Goal: Transaction & Acquisition: Subscribe to service/newsletter

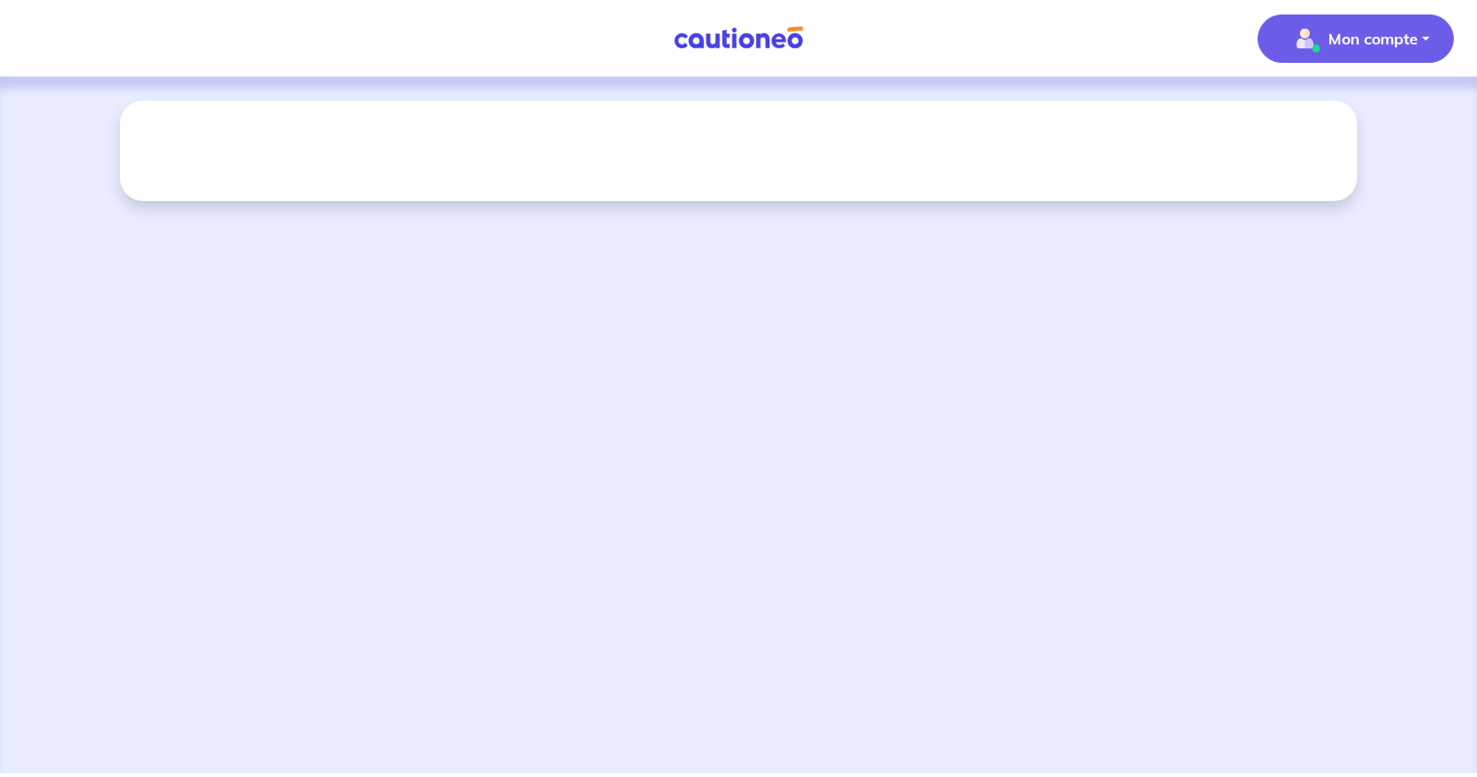
click at [1330, 44] on p "Mon compte" at bounding box center [1373, 38] width 90 height 23
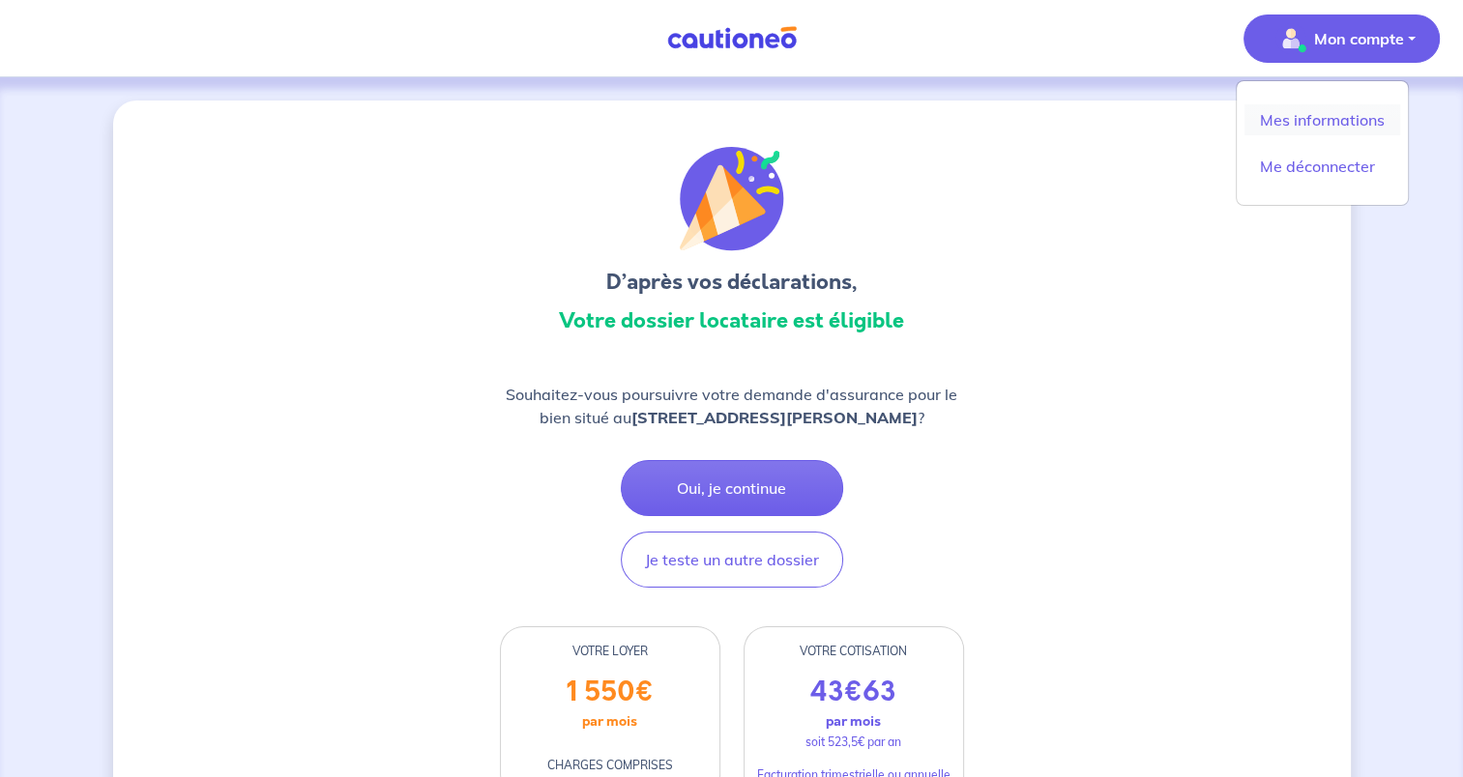
click at [1294, 119] on link "Mes informations" at bounding box center [1322, 119] width 156 height 31
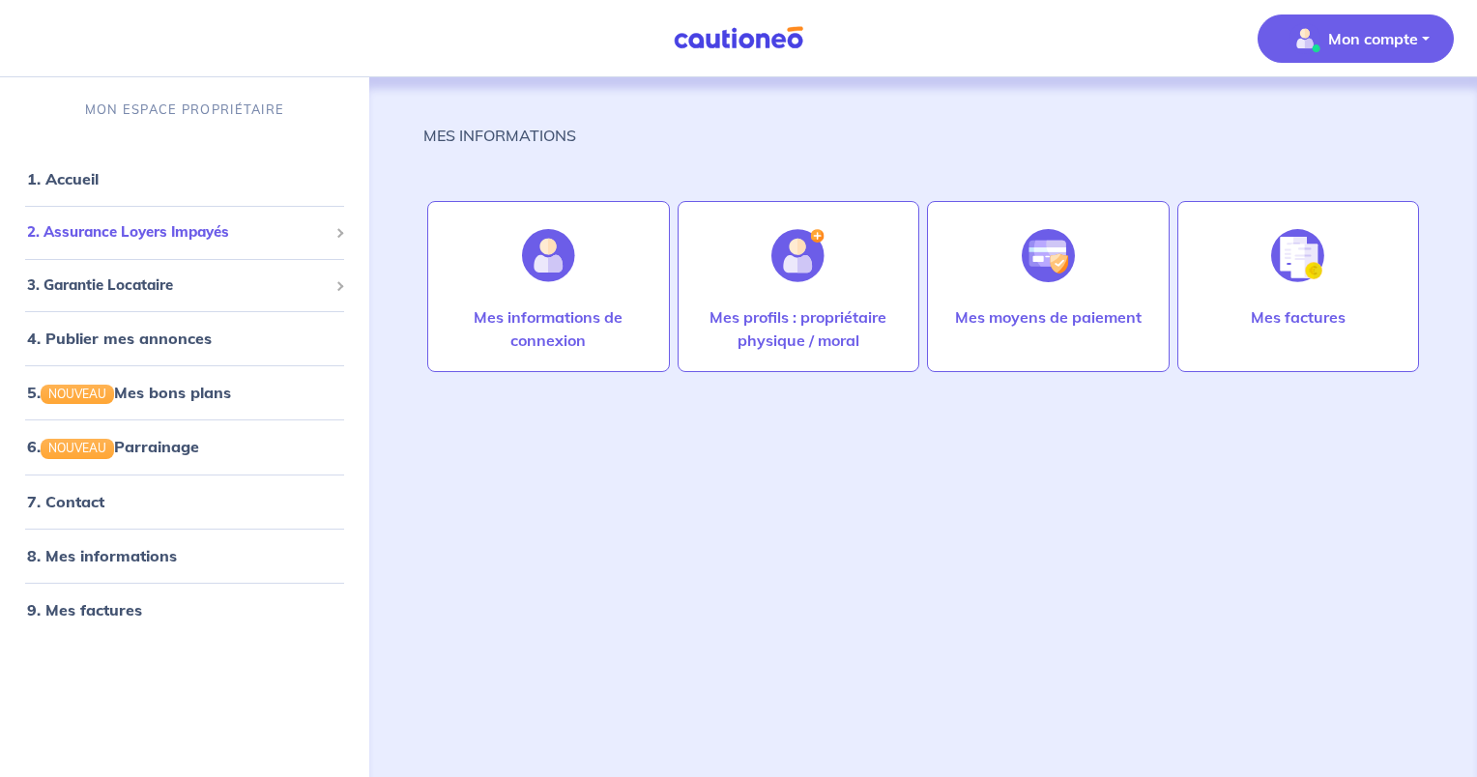
click at [170, 226] on span "2. Assurance Loyers Impayés" at bounding box center [177, 232] width 301 height 22
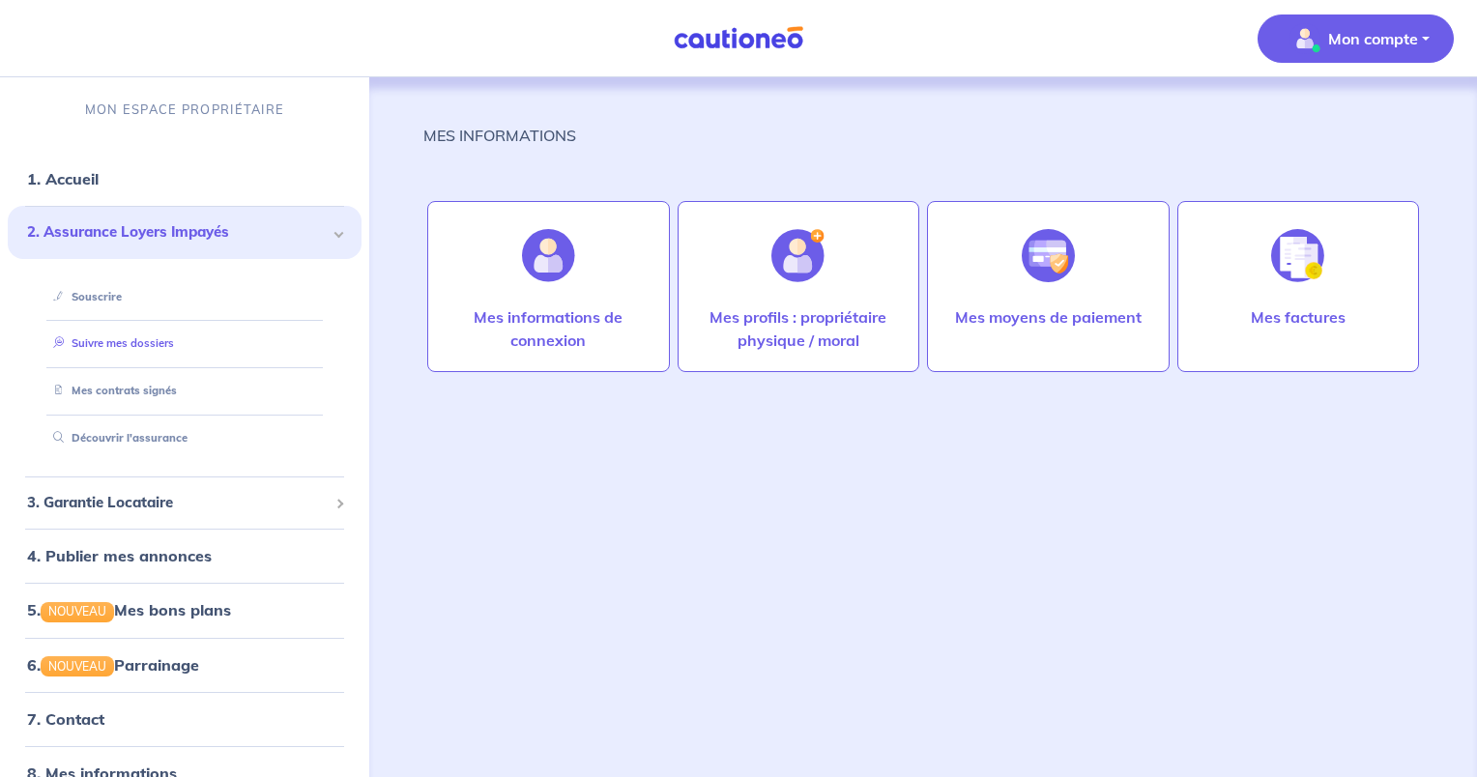
click at [117, 336] on link "Suivre mes dossiers" at bounding box center [109, 343] width 129 height 14
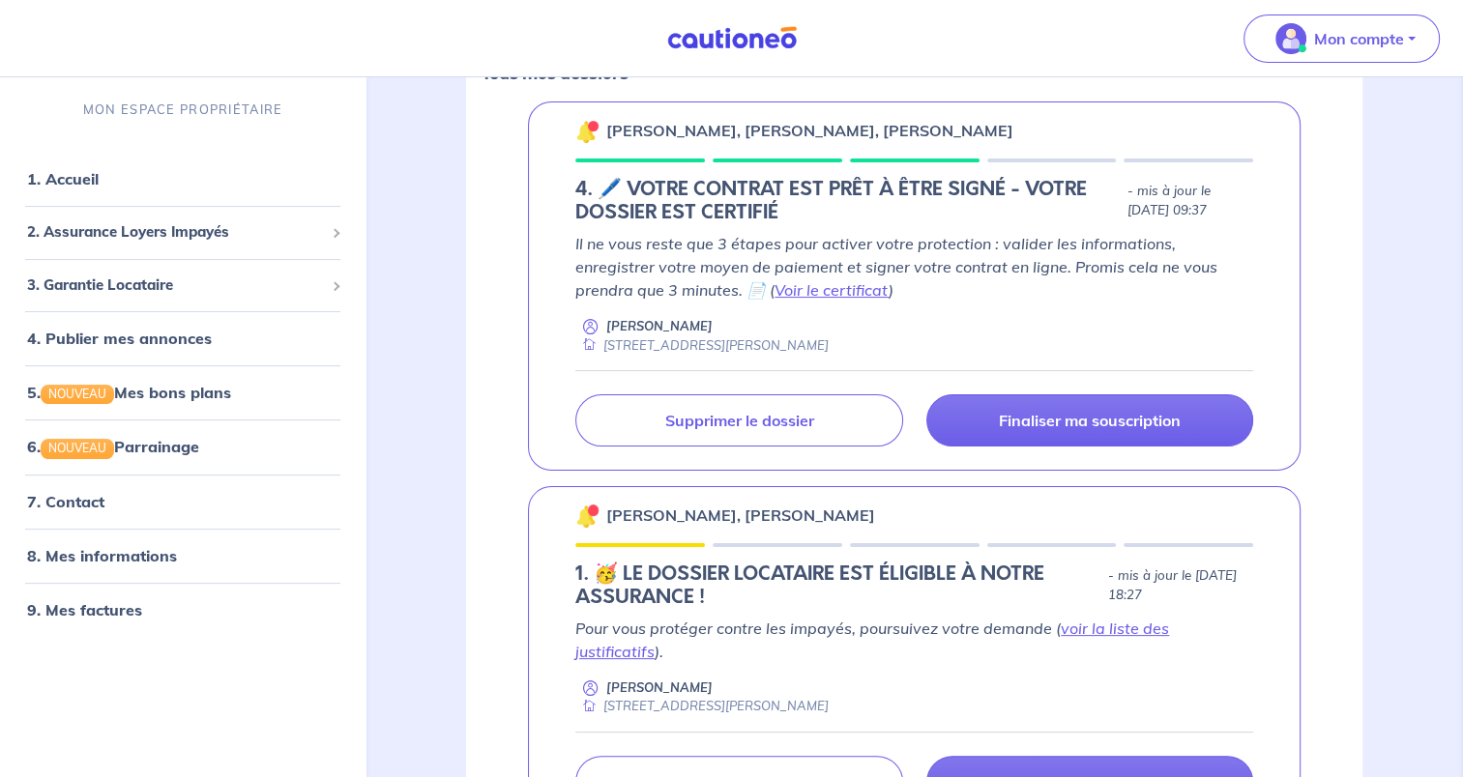
scroll to position [319, 0]
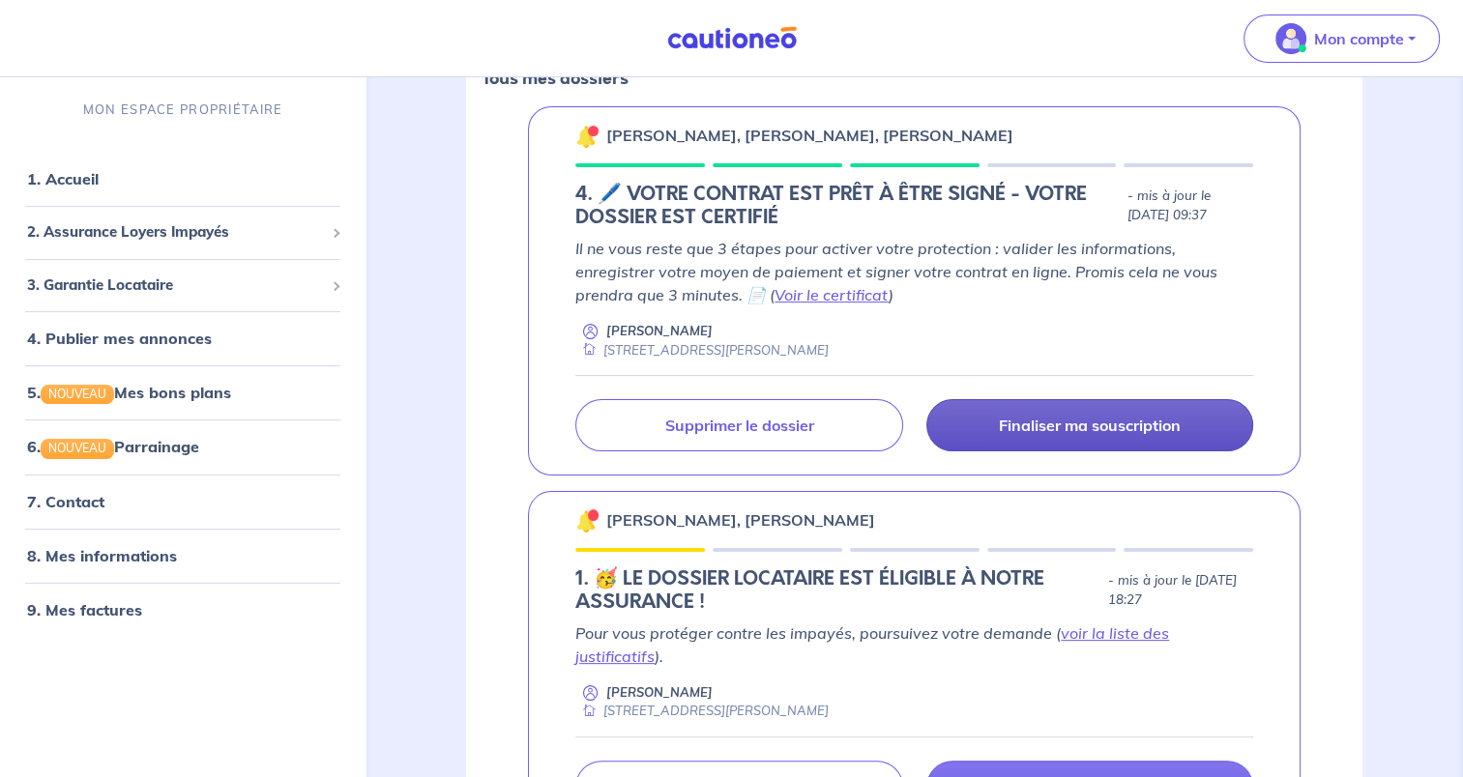
click at [1074, 425] on p "Finaliser ma souscription" at bounding box center [1090, 425] width 182 height 19
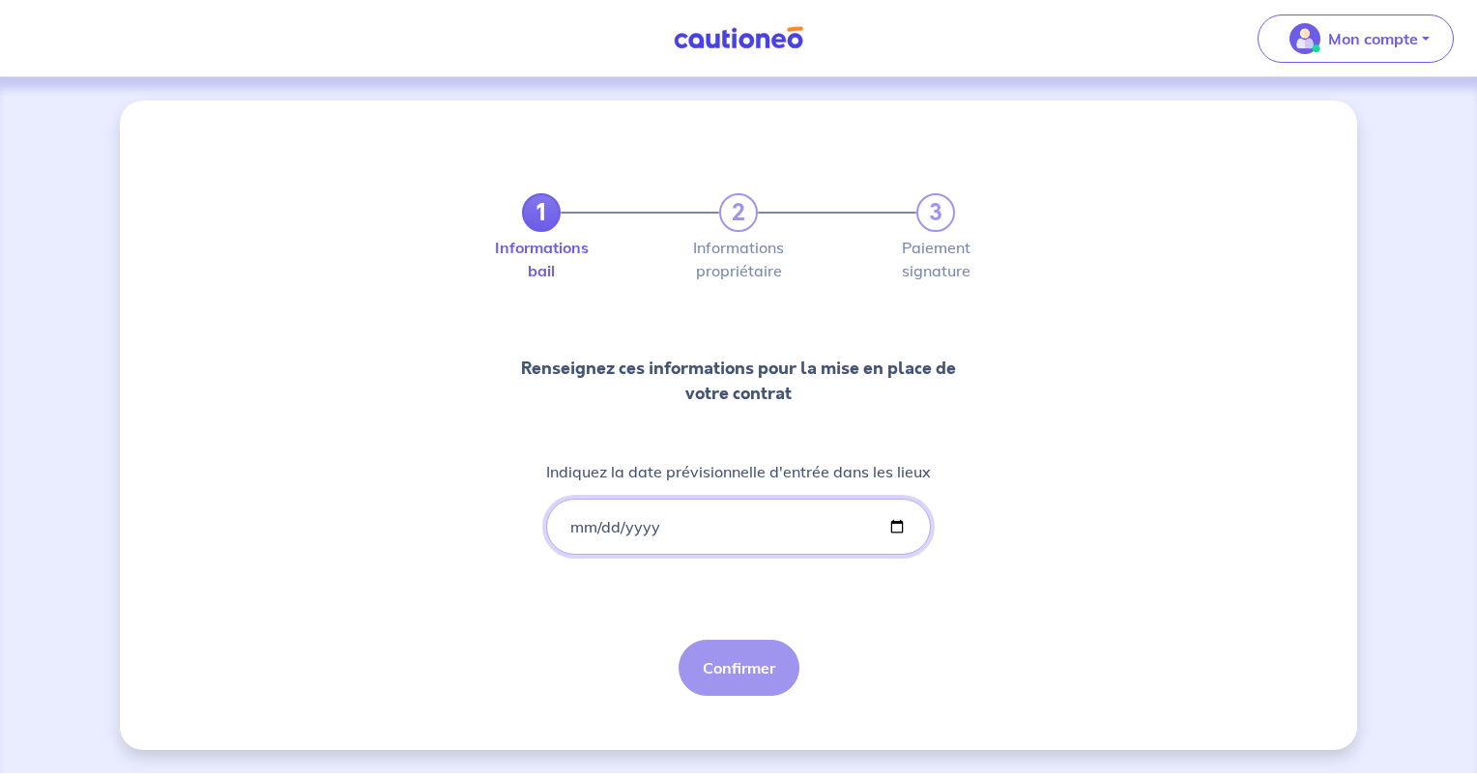
click at [626, 526] on input "Indiquez la date prévisionnelle d'entrée dans les lieux" at bounding box center [738, 527] width 385 height 56
click at [576, 517] on input "Indiquez la date prévisionnelle d'entrée dans les lieux" at bounding box center [738, 527] width 385 height 56
click at [603, 526] on input "Indiquez la date prévisionnelle d'entrée dans les lieux" at bounding box center [738, 527] width 385 height 56
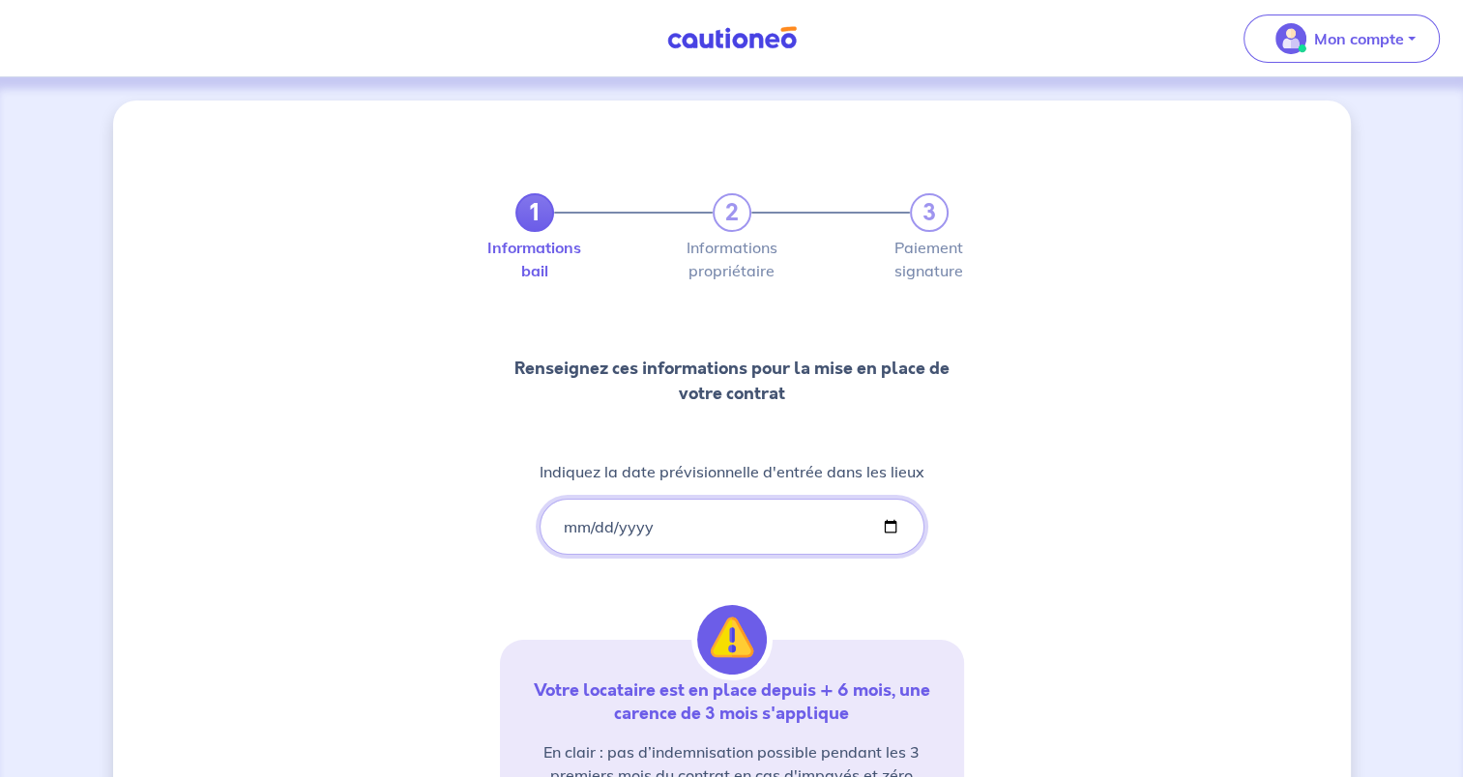
type input "[PHONE_NUMBER]"
type input "[DATE]"
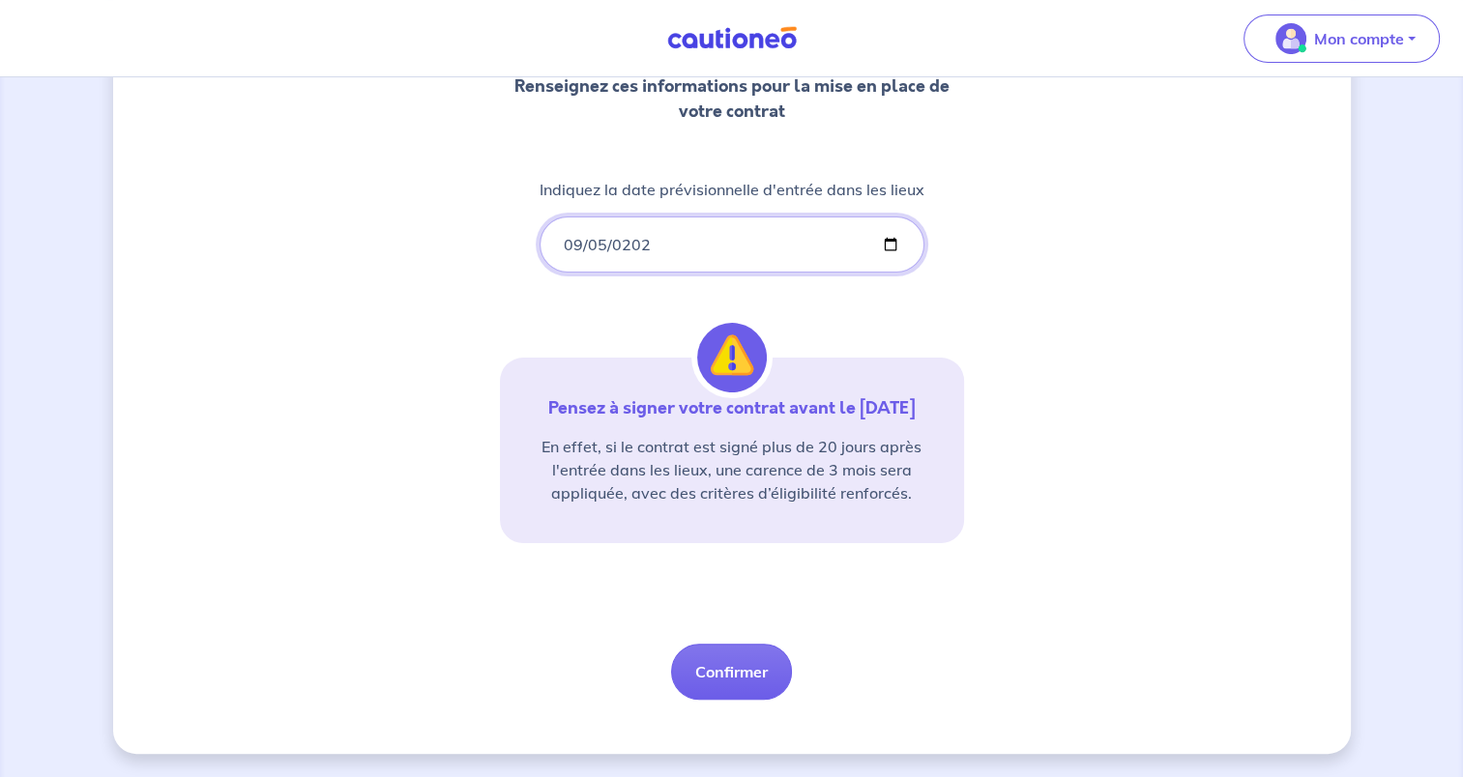
scroll to position [294, 0]
click at [734, 665] on button "Confirmer" at bounding box center [731, 672] width 121 height 56
select select "FR"
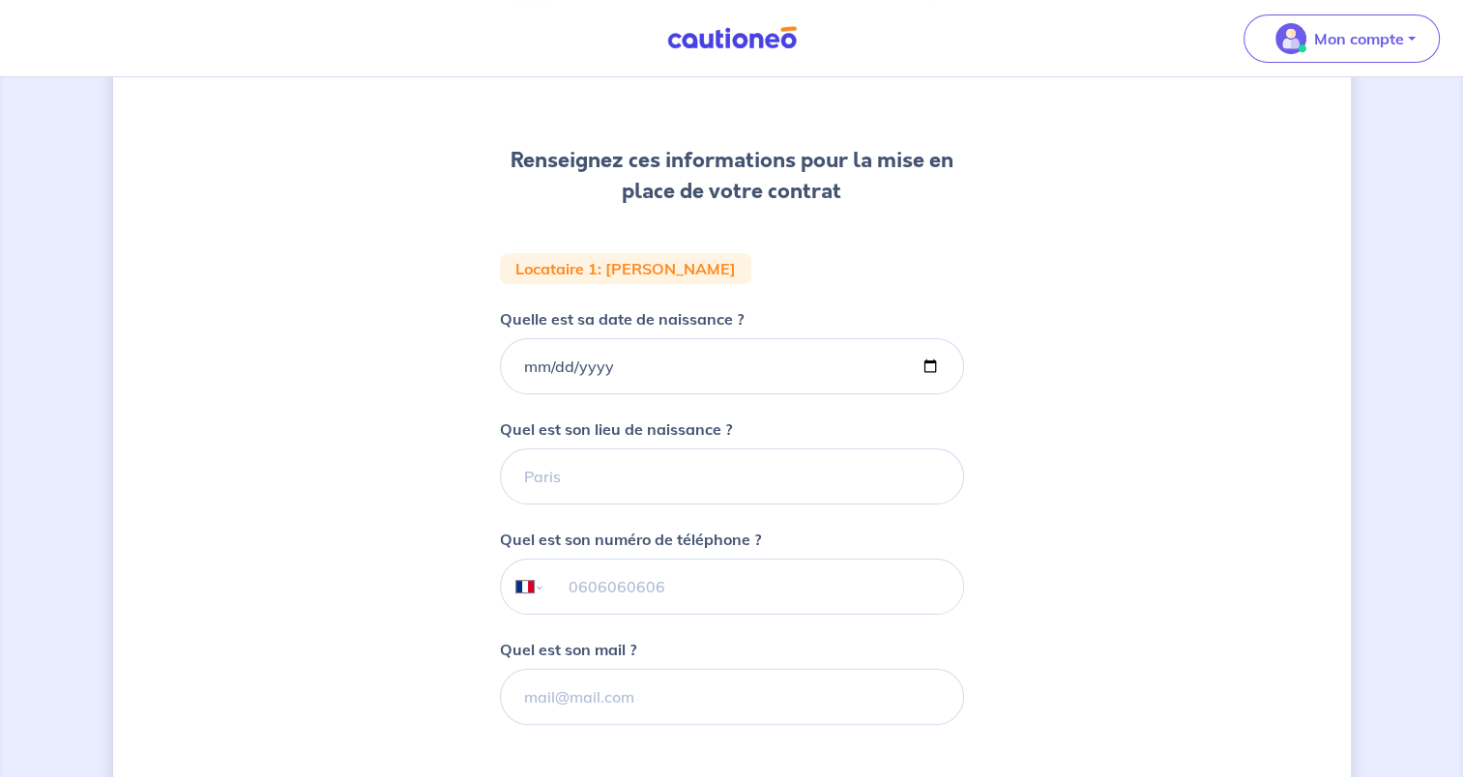
scroll to position [165, 0]
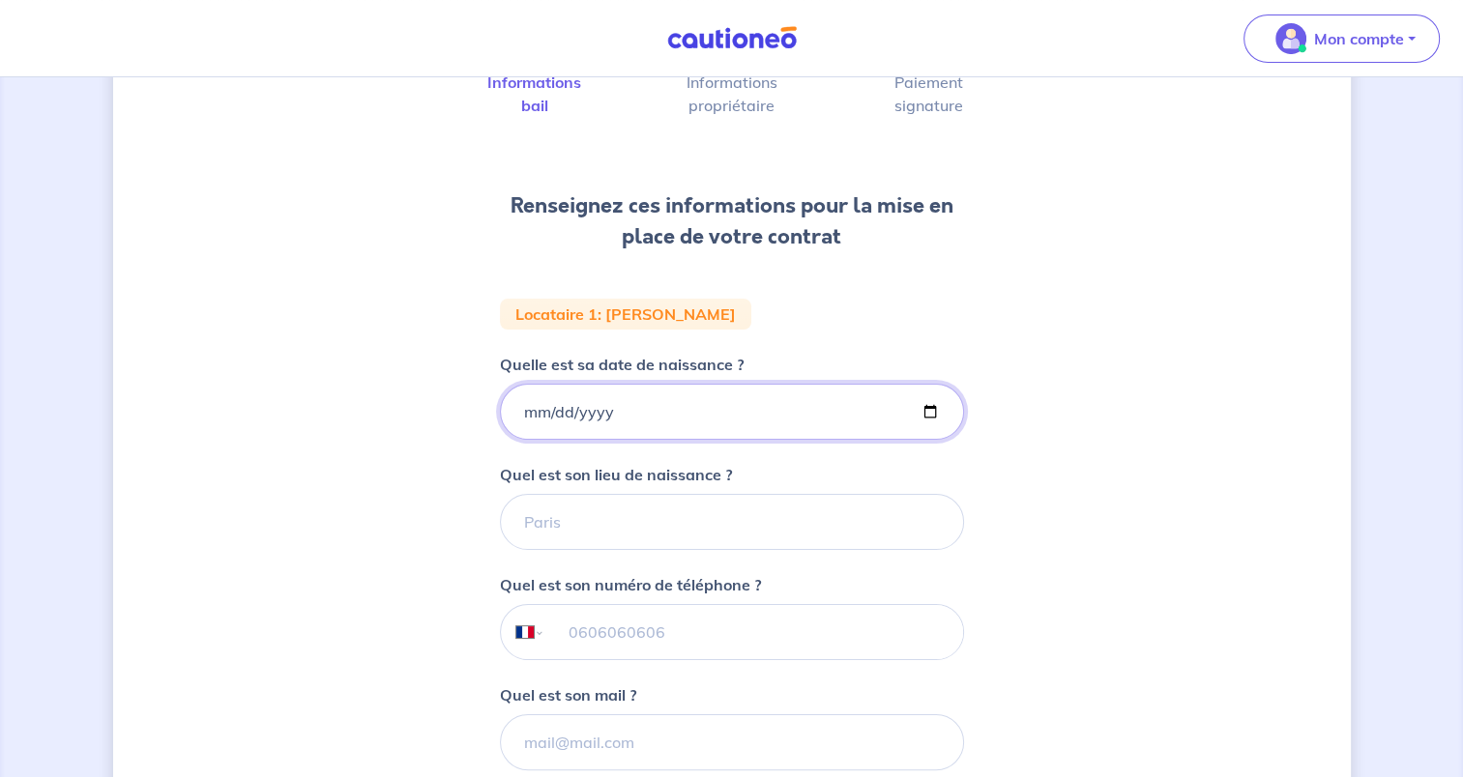
click at [513, 411] on input "Quelle est sa date de naissance ?" at bounding box center [732, 412] width 464 height 56
type input "[DATE]"
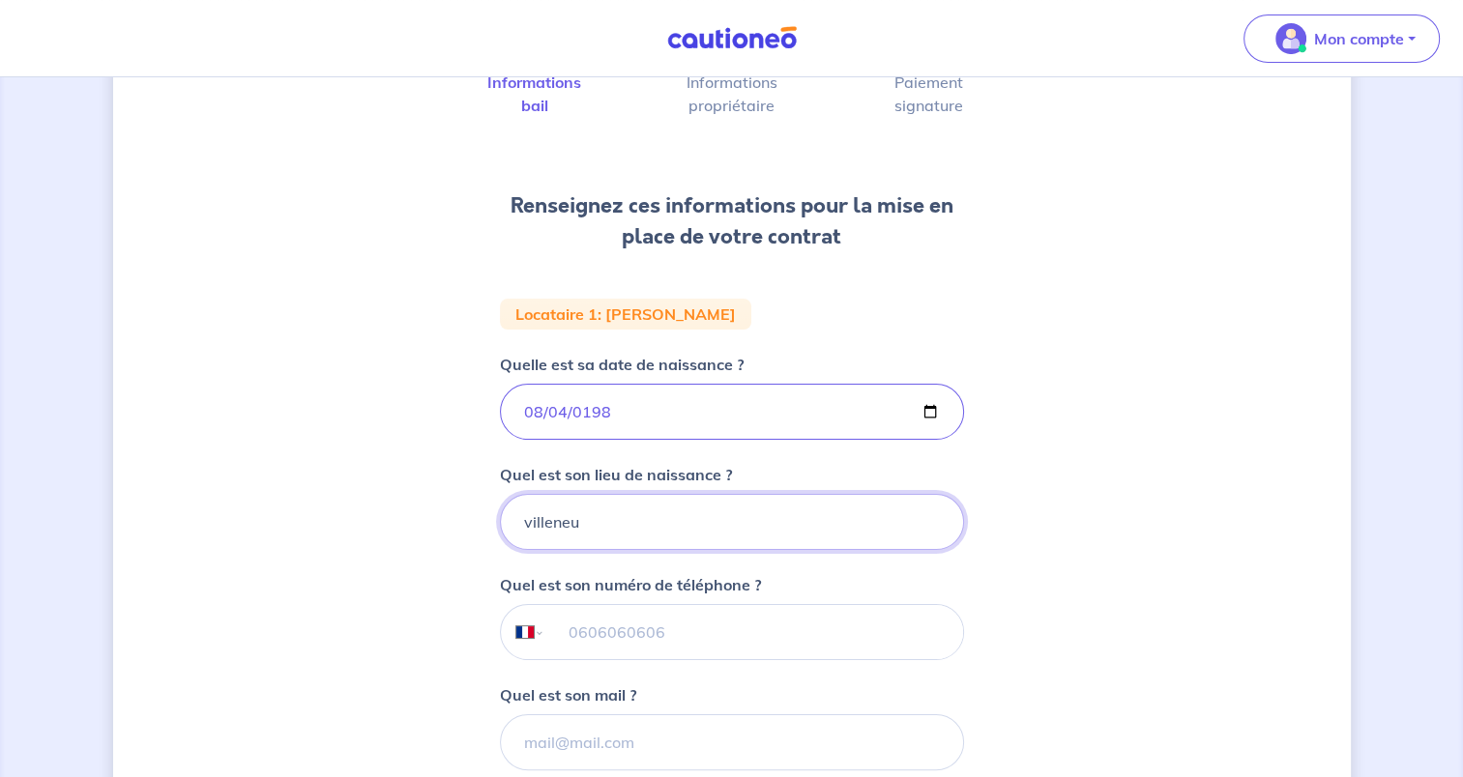
click at [685, 506] on input "villeneu" at bounding box center [732, 522] width 464 height 56
type input "villeneuve sur lot"
click at [588, 615] on input "tel" at bounding box center [753, 632] width 418 height 54
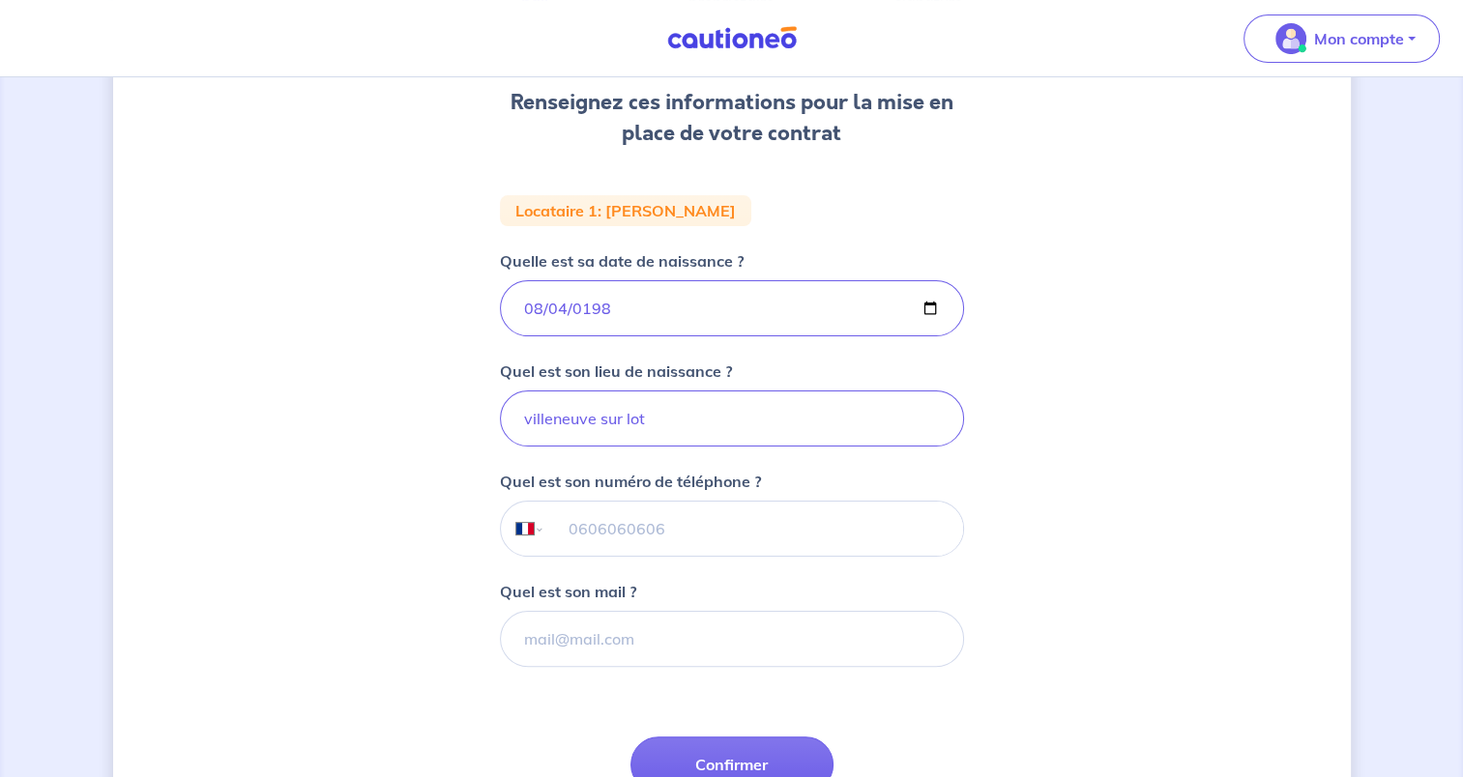
scroll to position [270, 0]
click at [585, 647] on input "Quel est son mail ?" at bounding box center [732, 638] width 464 height 56
click at [569, 528] on input "tel" at bounding box center [753, 528] width 418 height 54
type input "06 20 97 73 24"
click at [583, 650] on input "Quel est son mail ?" at bounding box center [732, 638] width 464 height 56
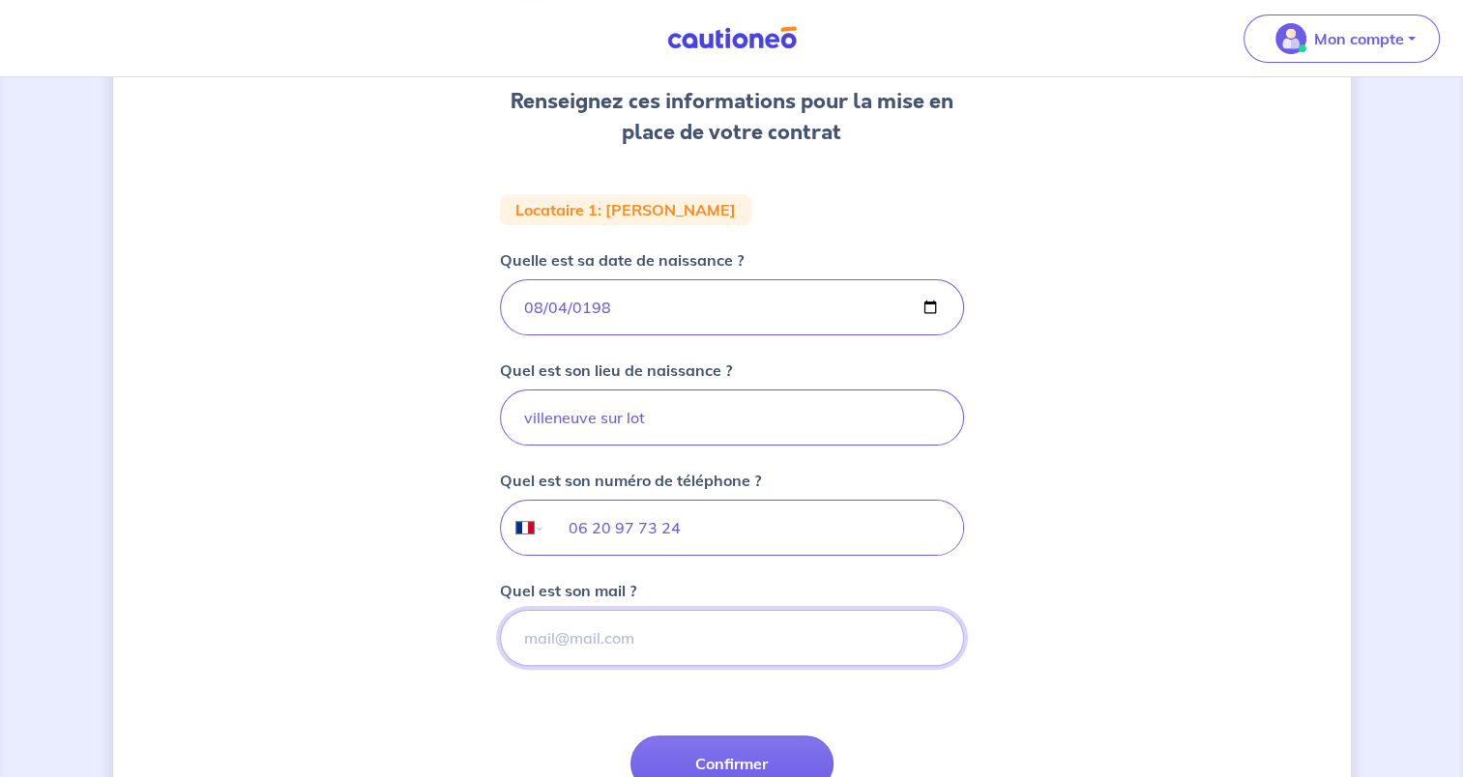
paste input "[EMAIL_ADDRESS][DOMAIN_NAME]"
type input "[EMAIL_ADDRESS][DOMAIN_NAME]"
click at [682, 758] on button "Confirmer" at bounding box center [731, 764] width 203 height 56
select select "FR"
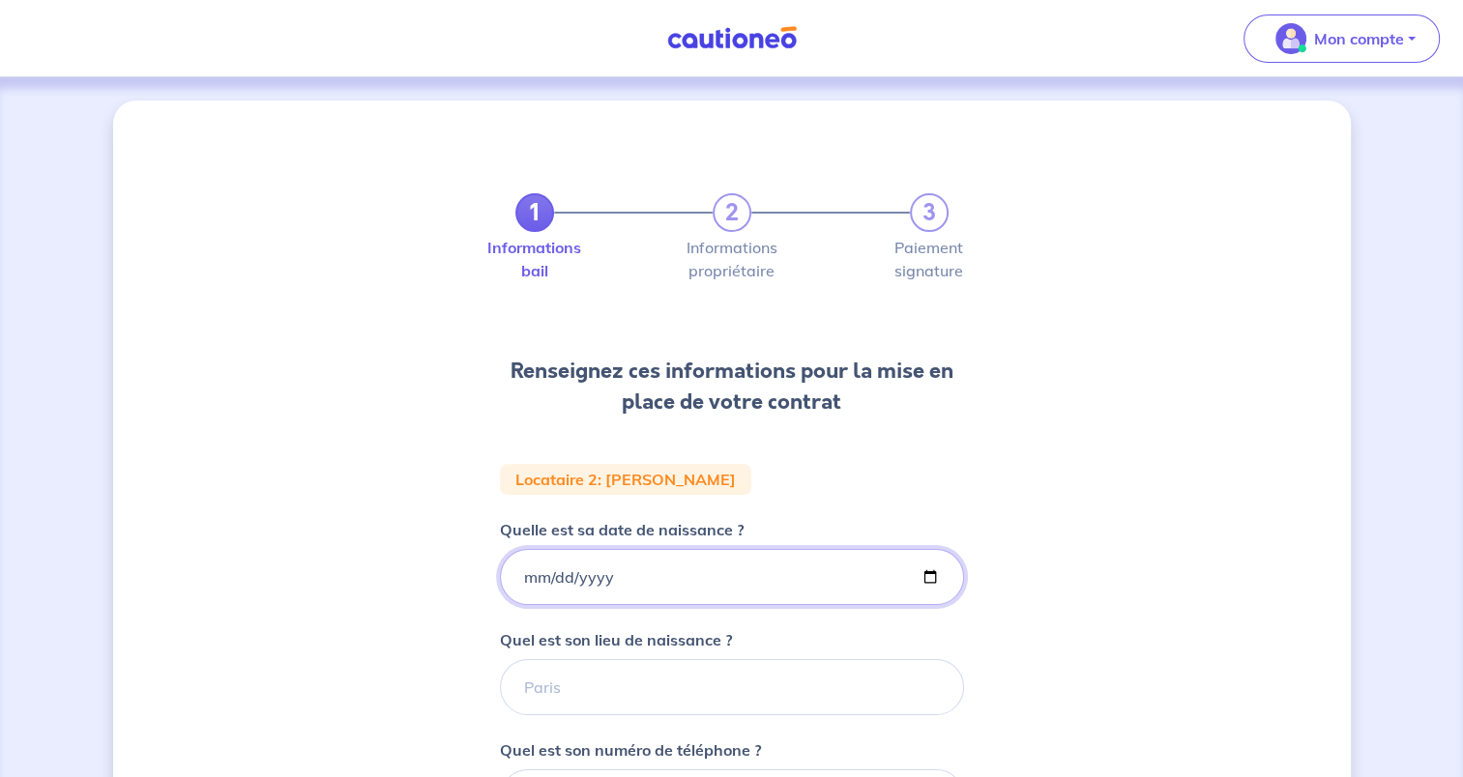
click at [581, 581] on input "Quelle est sa date de naissance ?" at bounding box center [732, 577] width 464 height 56
type input "[DATE]"
type input "villeneuve sur lot"
type input "06 20 97 73 24"
type input "[EMAIL_ADDRESS][DOMAIN_NAME]"
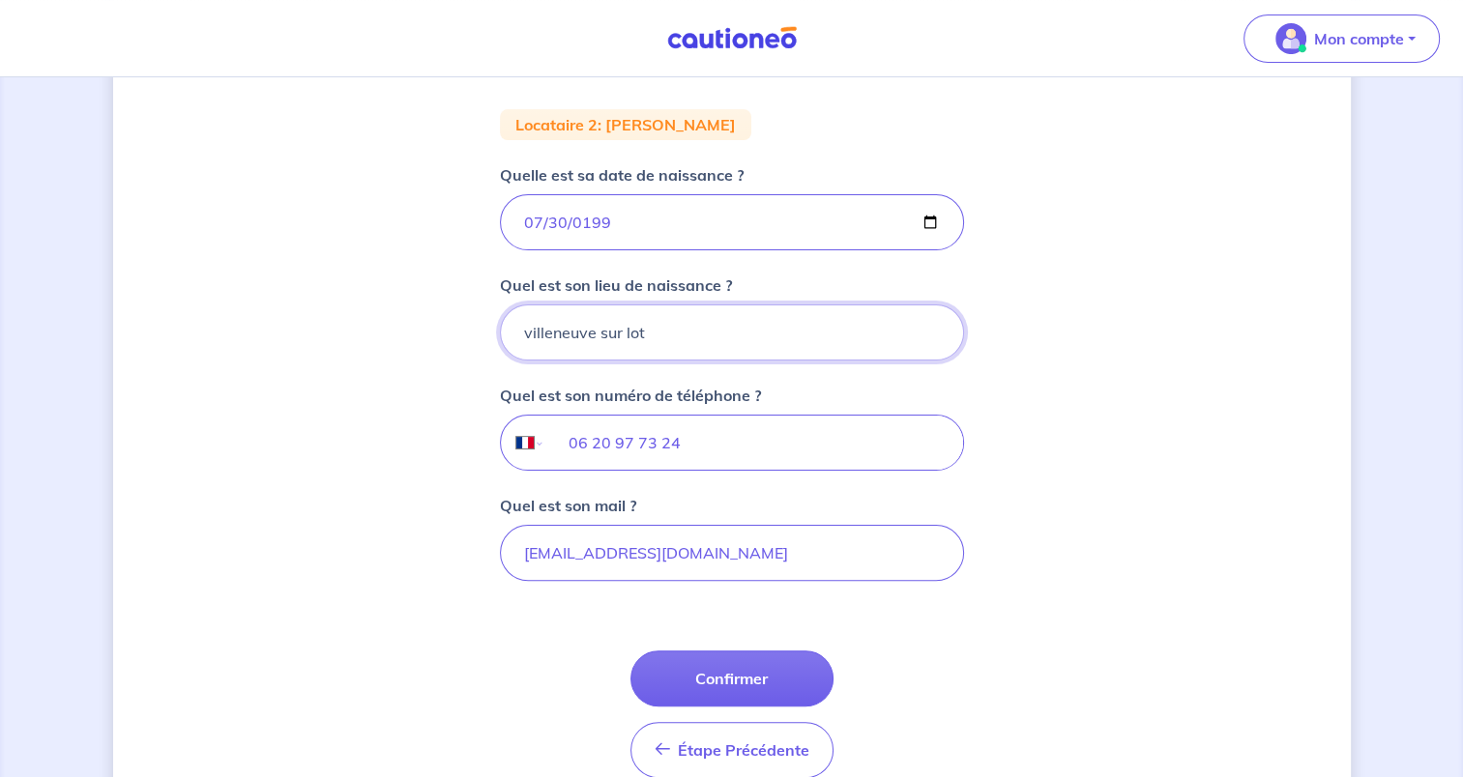
scroll to position [356, 0]
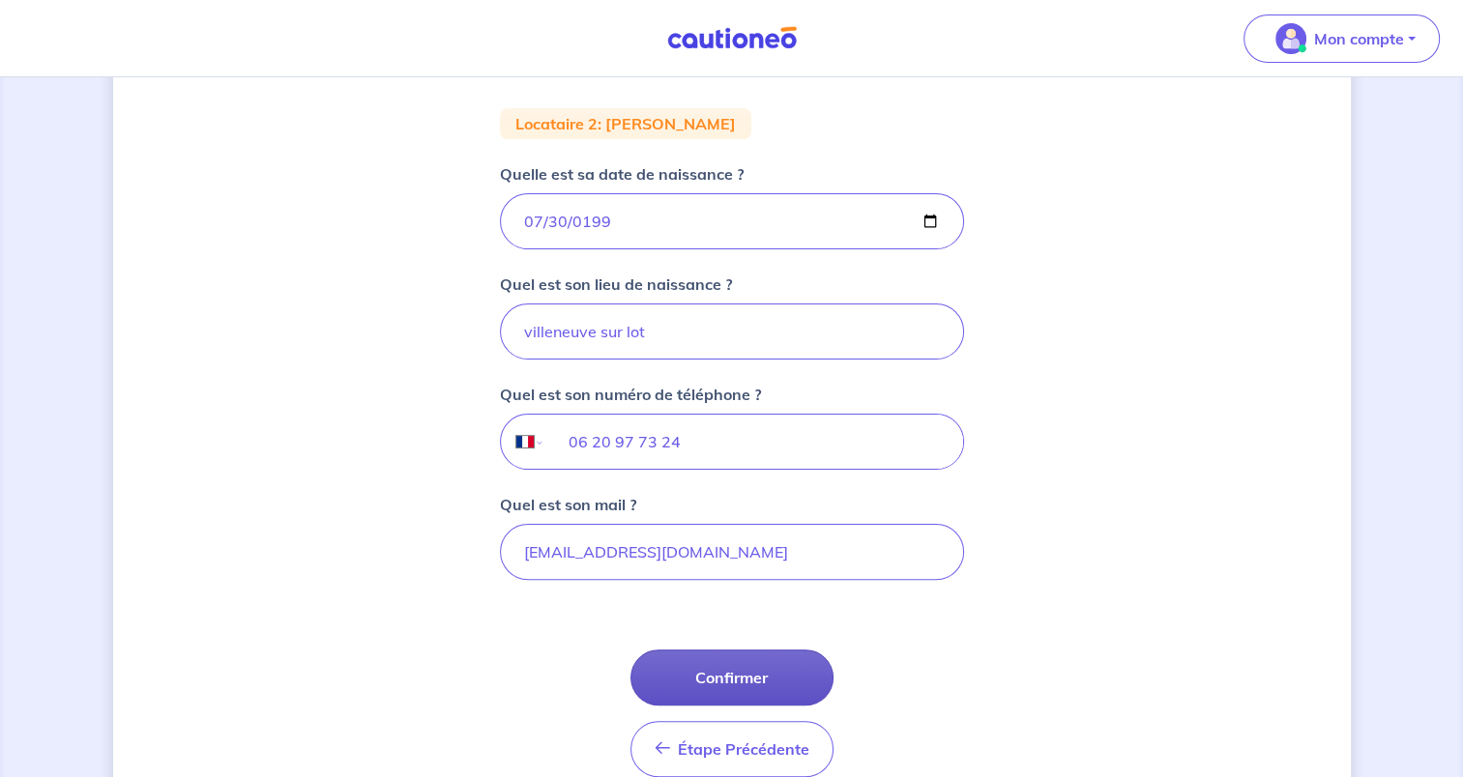
click at [769, 690] on button "Confirmer" at bounding box center [731, 678] width 203 height 56
select select "FR"
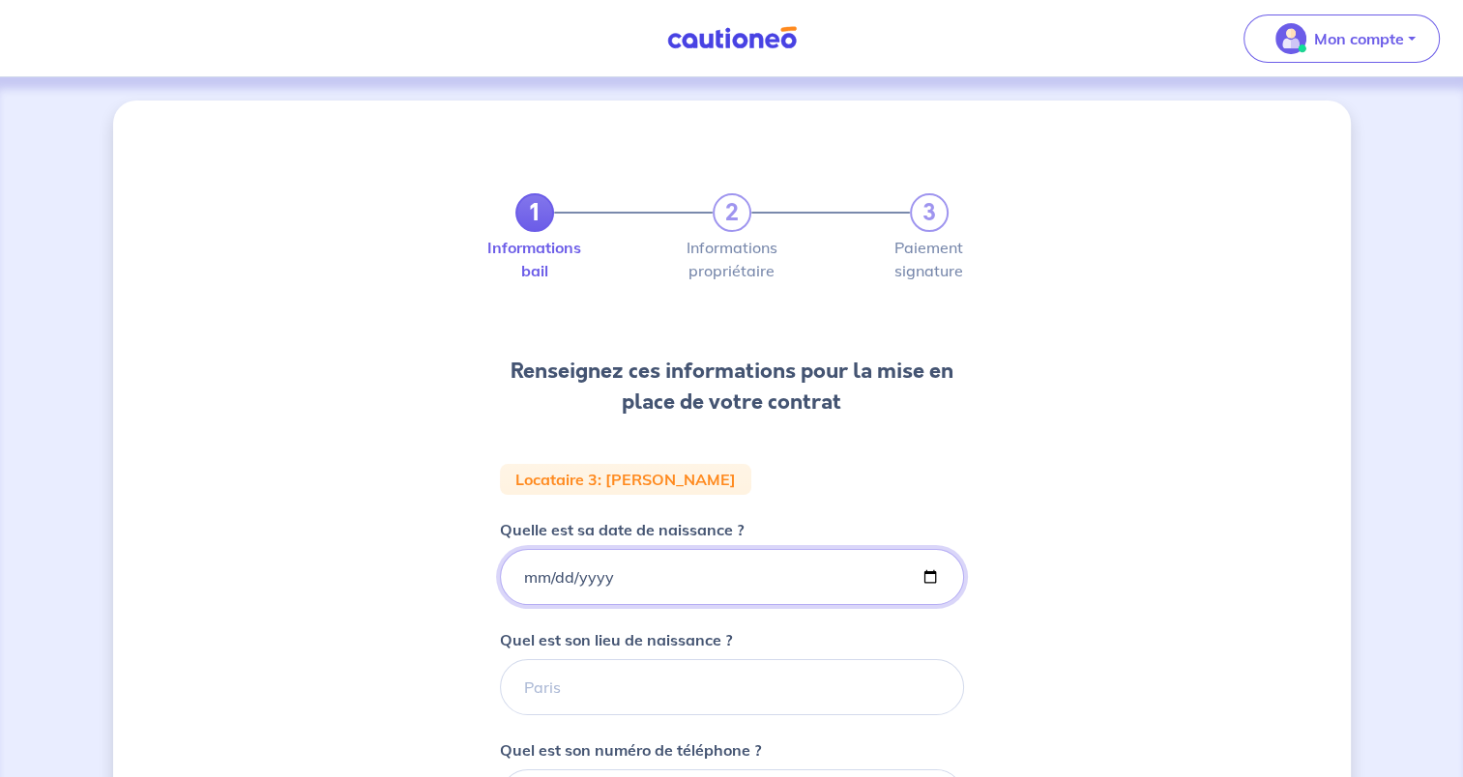
click at [515, 569] on input "Quelle est sa date de naissance ?" at bounding box center [732, 577] width 464 height 56
type input "[DATE]"
click at [541, 689] on input "Quel est son lieu de naissance ?" at bounding box center [732, 687] width 464 height 56
type input "oran"
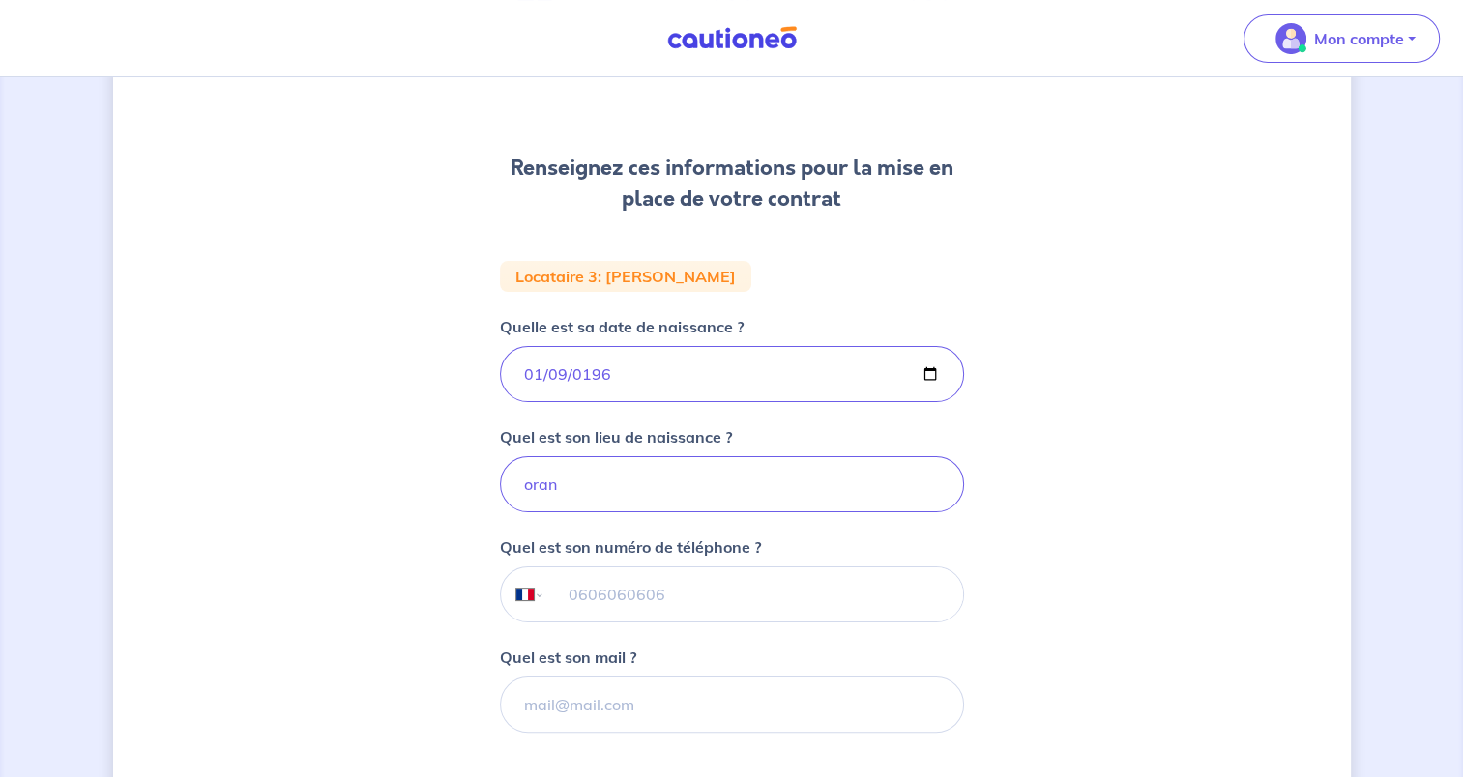
scroll to position [204, 0]
click at [590, 592] on input "tel" at bounding box center [753, 594] width 418 height 54
type input "[PHONE_NUMBER]"
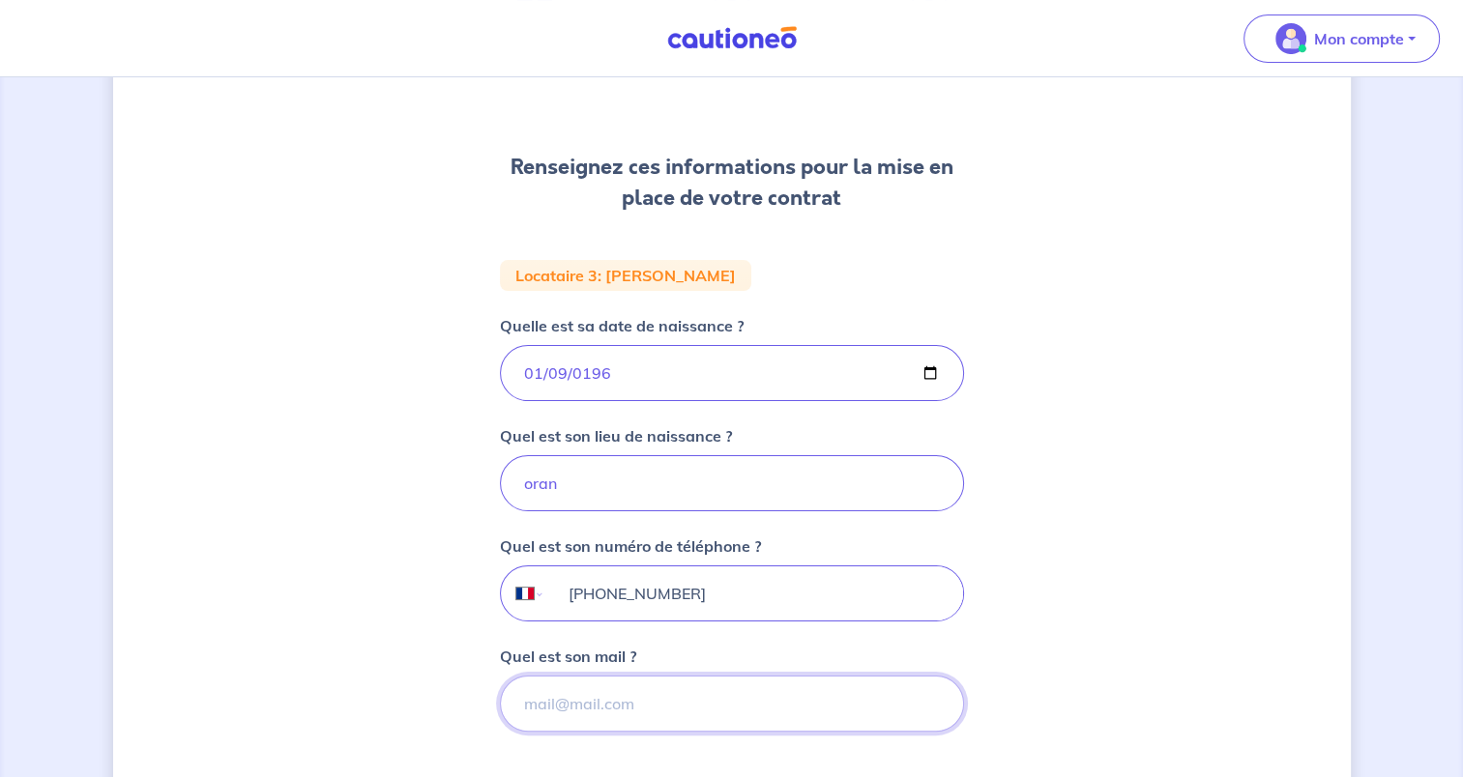
type input "[EMAIL_ADDRESS][DOMAIN_NAME]"
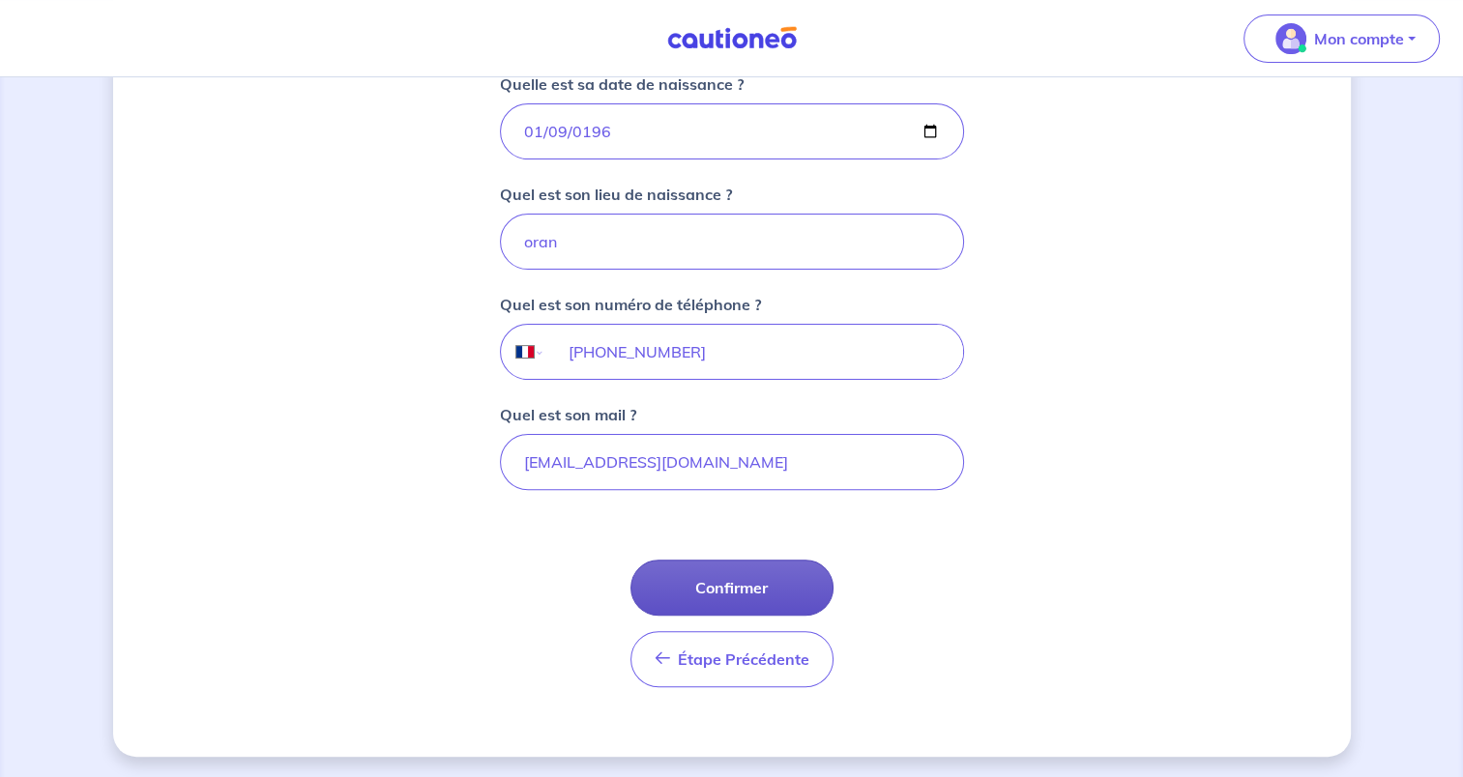
click at [779, 592] on button "Confirmer" at bounding box center [731, 588] width 203 height 56
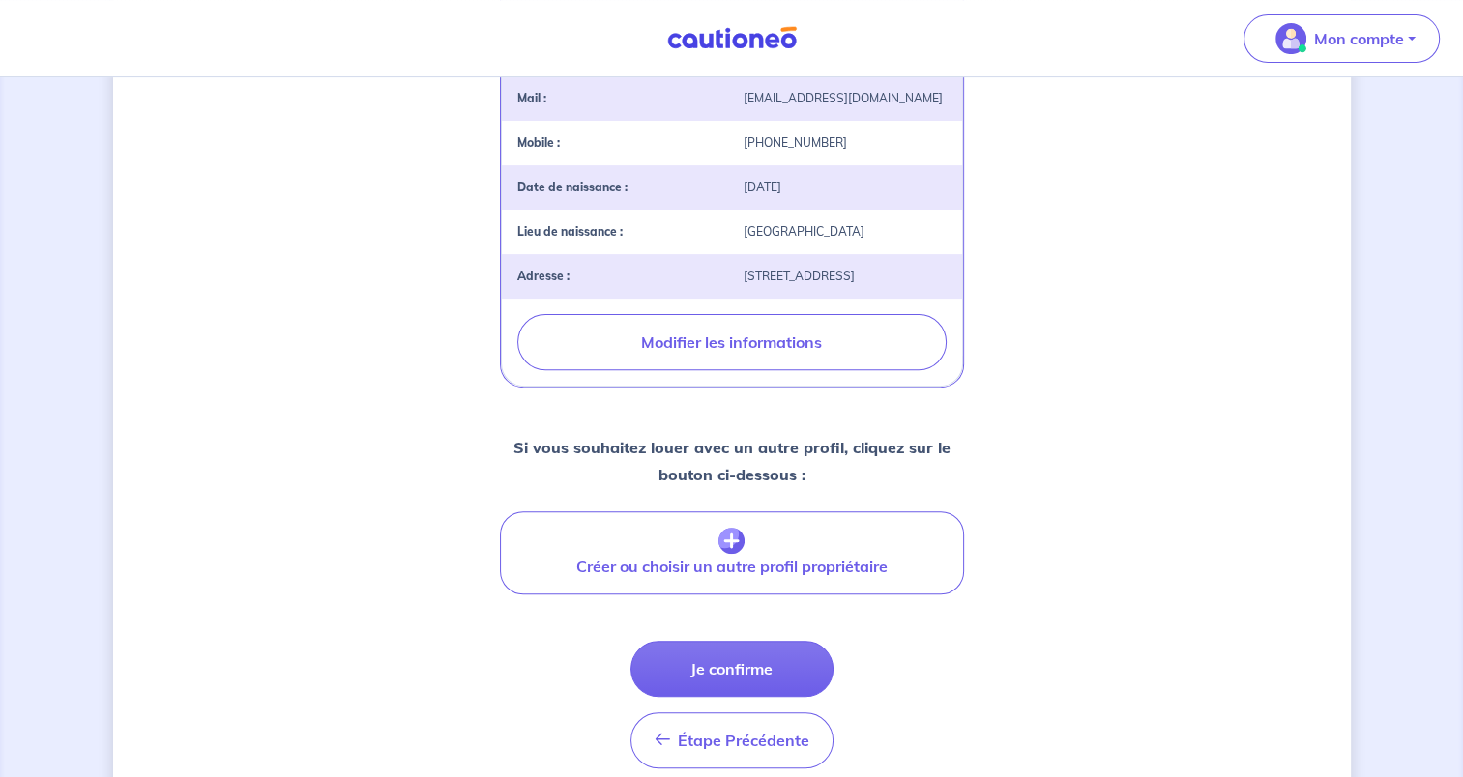
scroll to position [561, 0]
click at [735, 696] on button "Je confirme" at bounding box center [731, 668] width 203 height 56
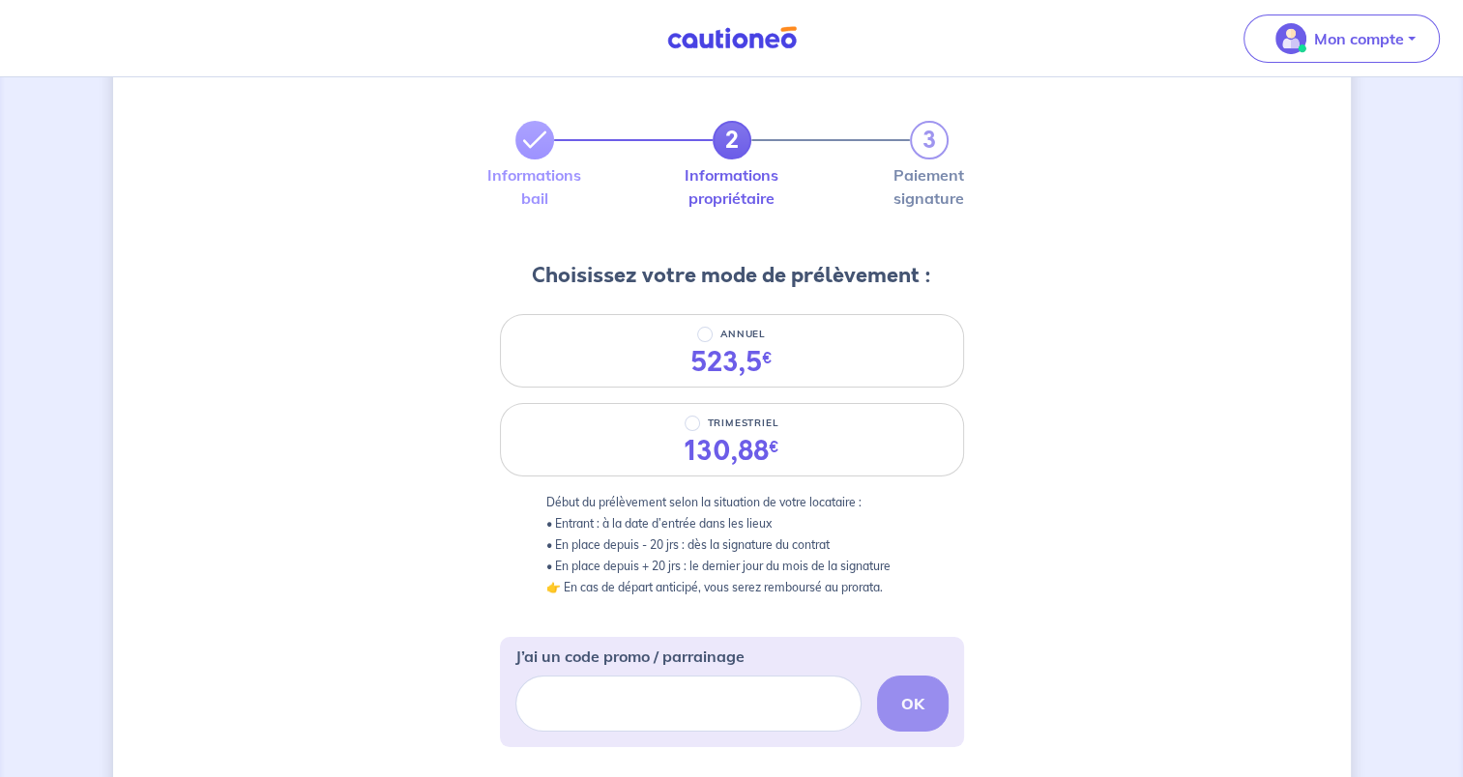
scroll to position [77, 0]
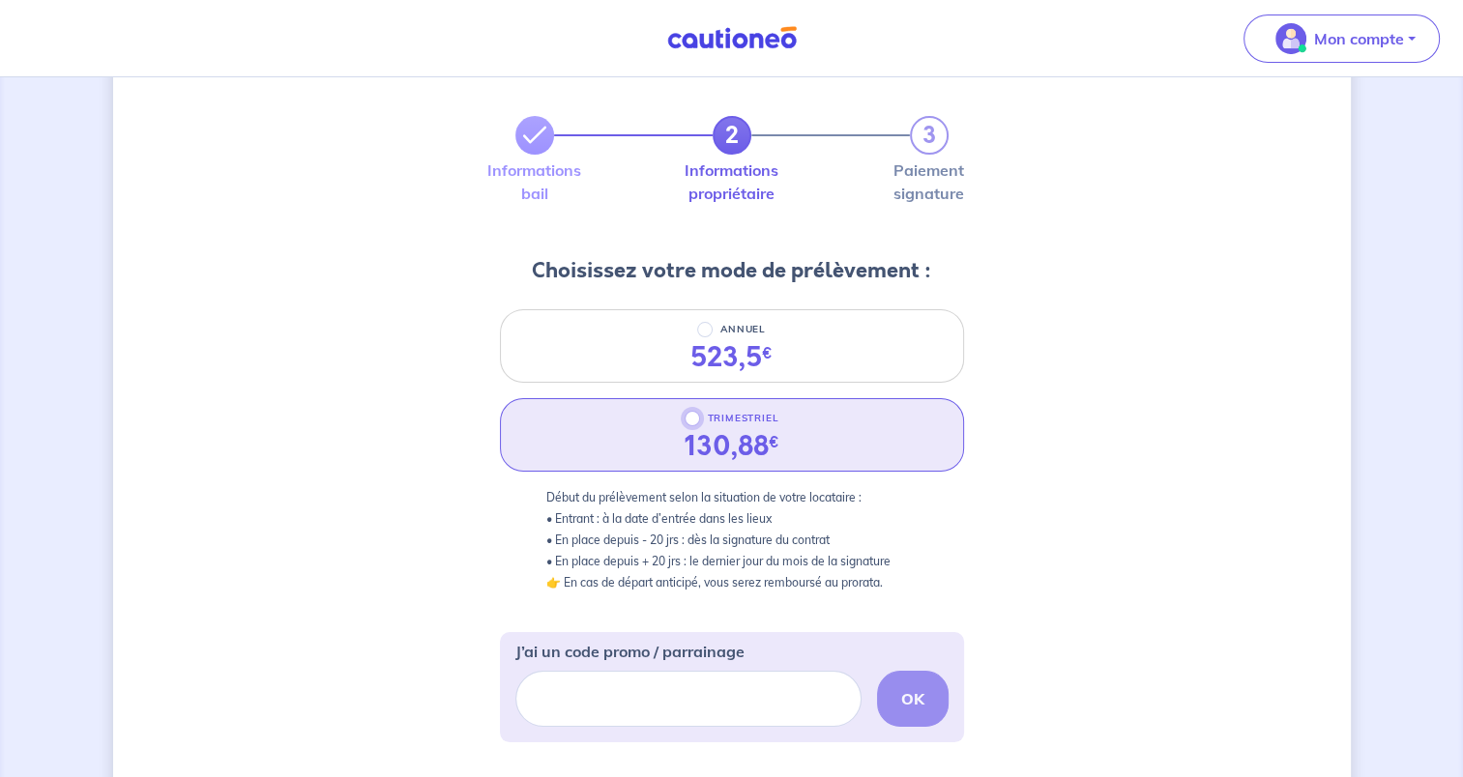
click at [690, 414] on input "TRIMESTRIEL" at bounding box center [692, 418] width 15 height 15
radio input "true"
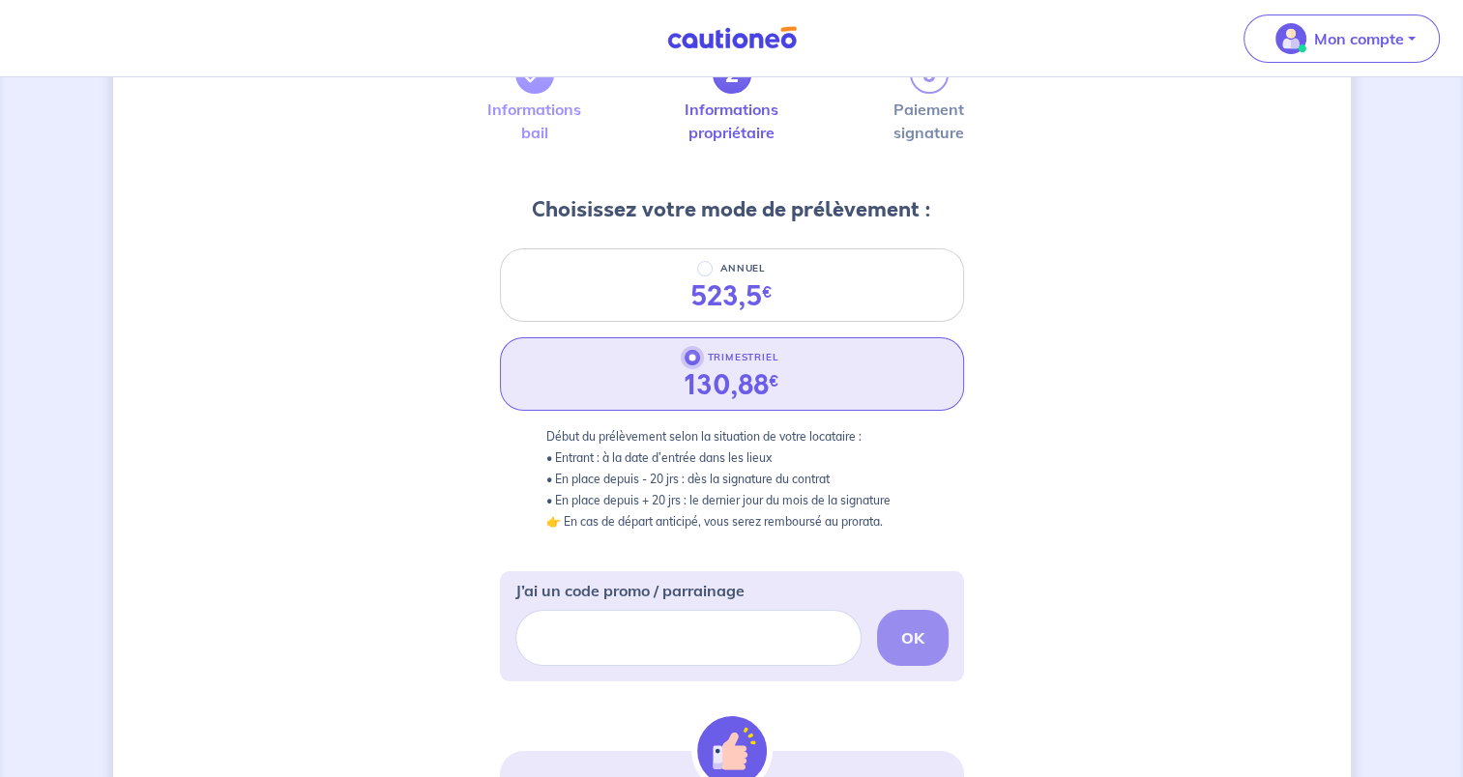
scroll to position [437, 0]
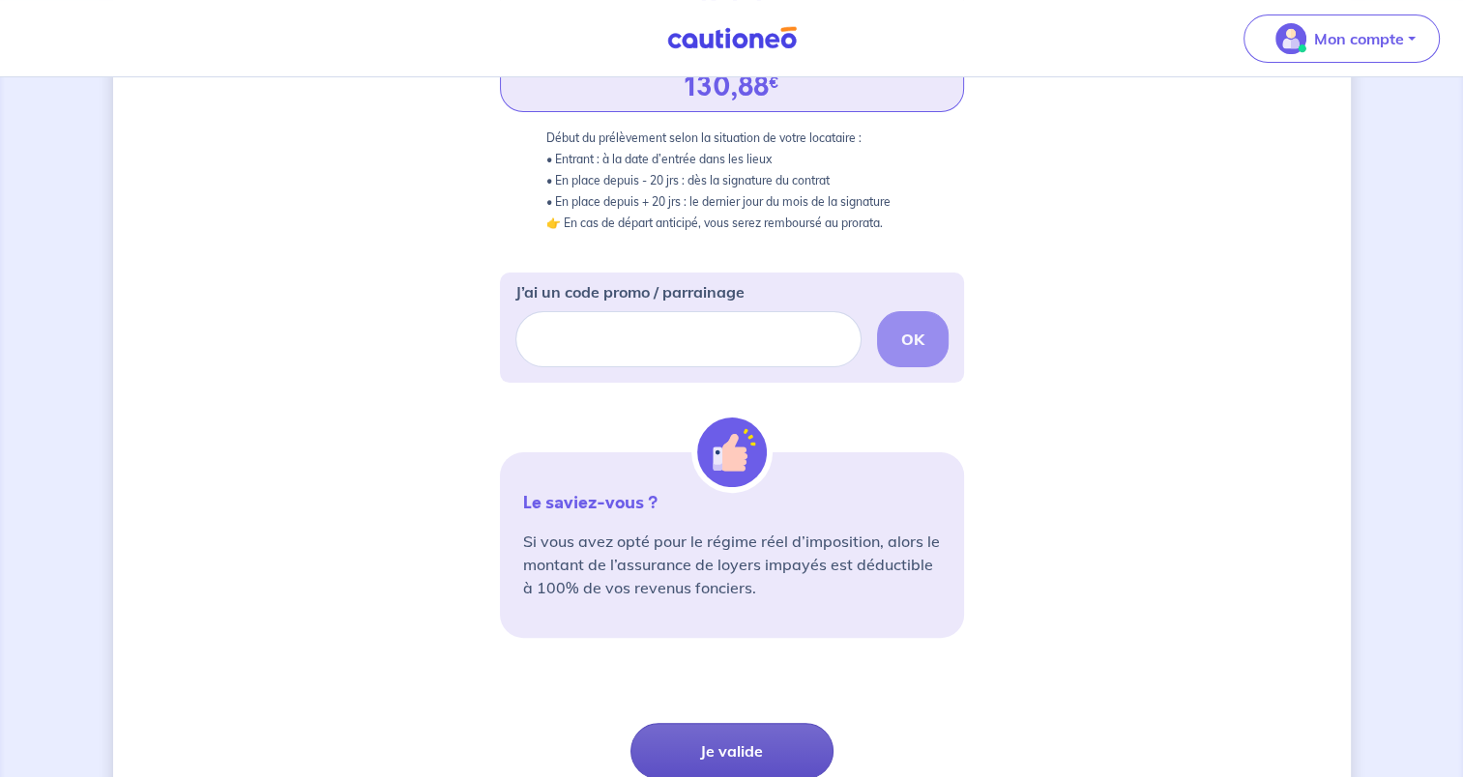
click at [727, 741] on button "Je valide" at bounding box center [731, 751] width 203 height 56
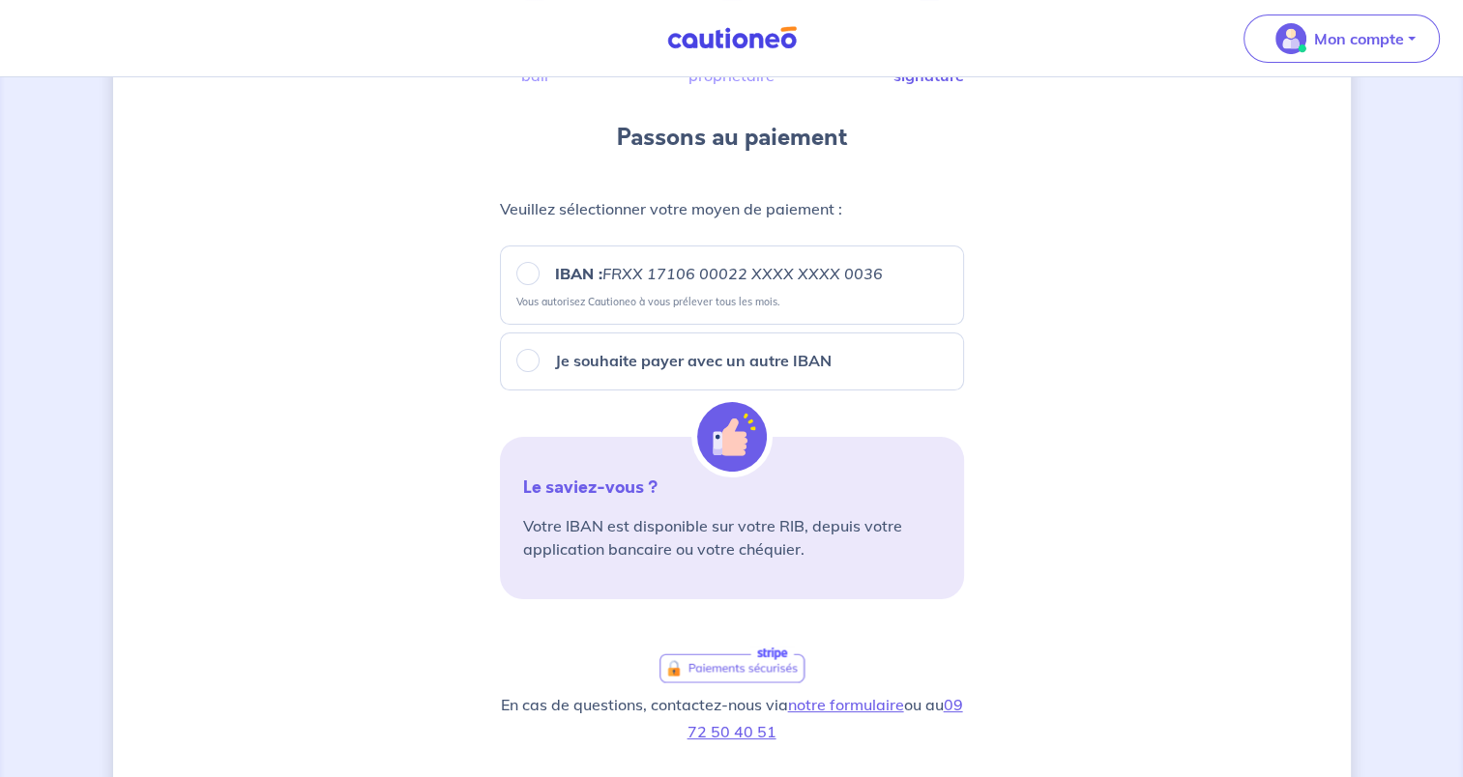
scroll to position [196, 0]
click at [520, 274] on input "IBAN : FRXX [FINANCIAL_ID] XXXX XXXX 0036" at bounding box center [527, 272] width 23 height 23
radio input "true"
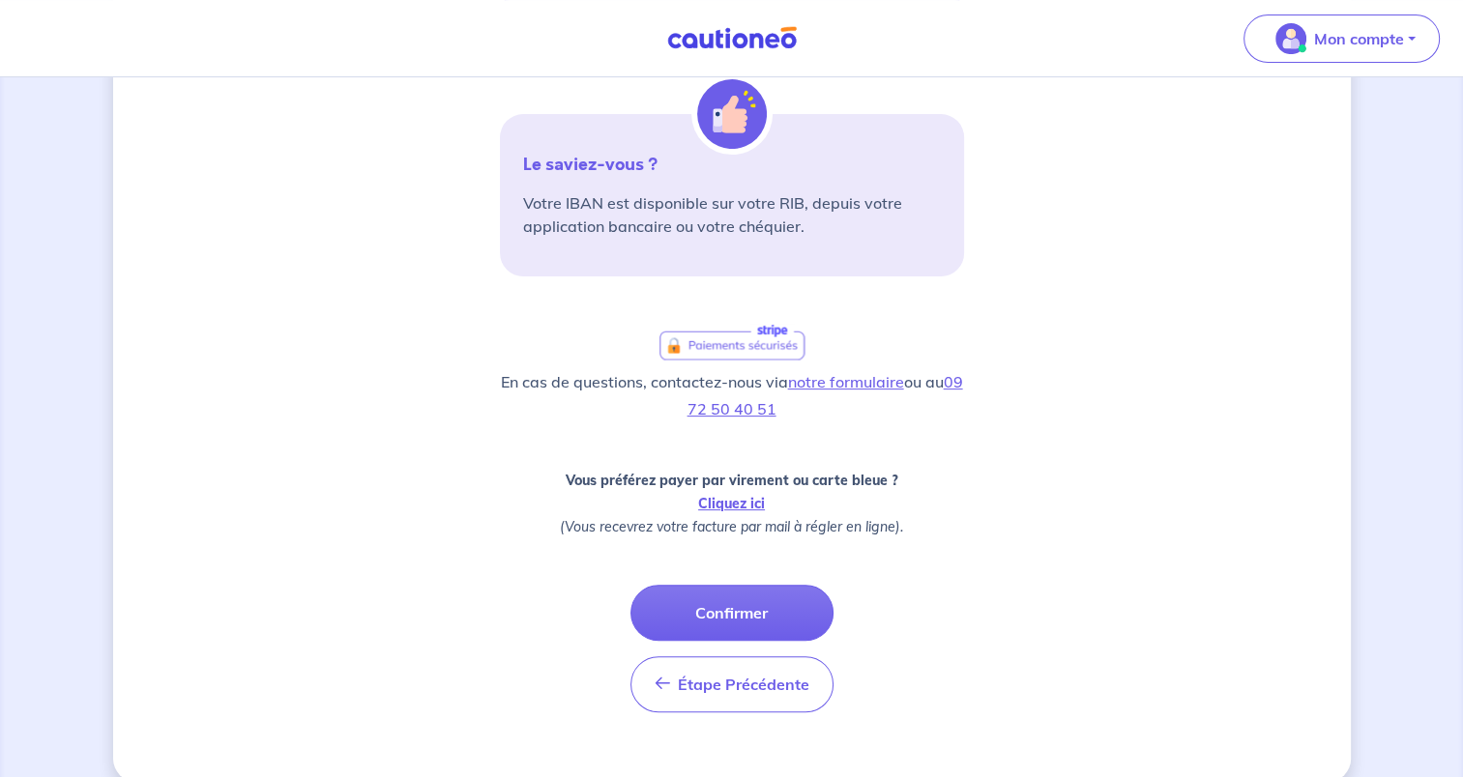
scroll to position [520, 0]
click at [712, 597] on button "Confirmer" at bounding box center [731, 611] width 203 height 56
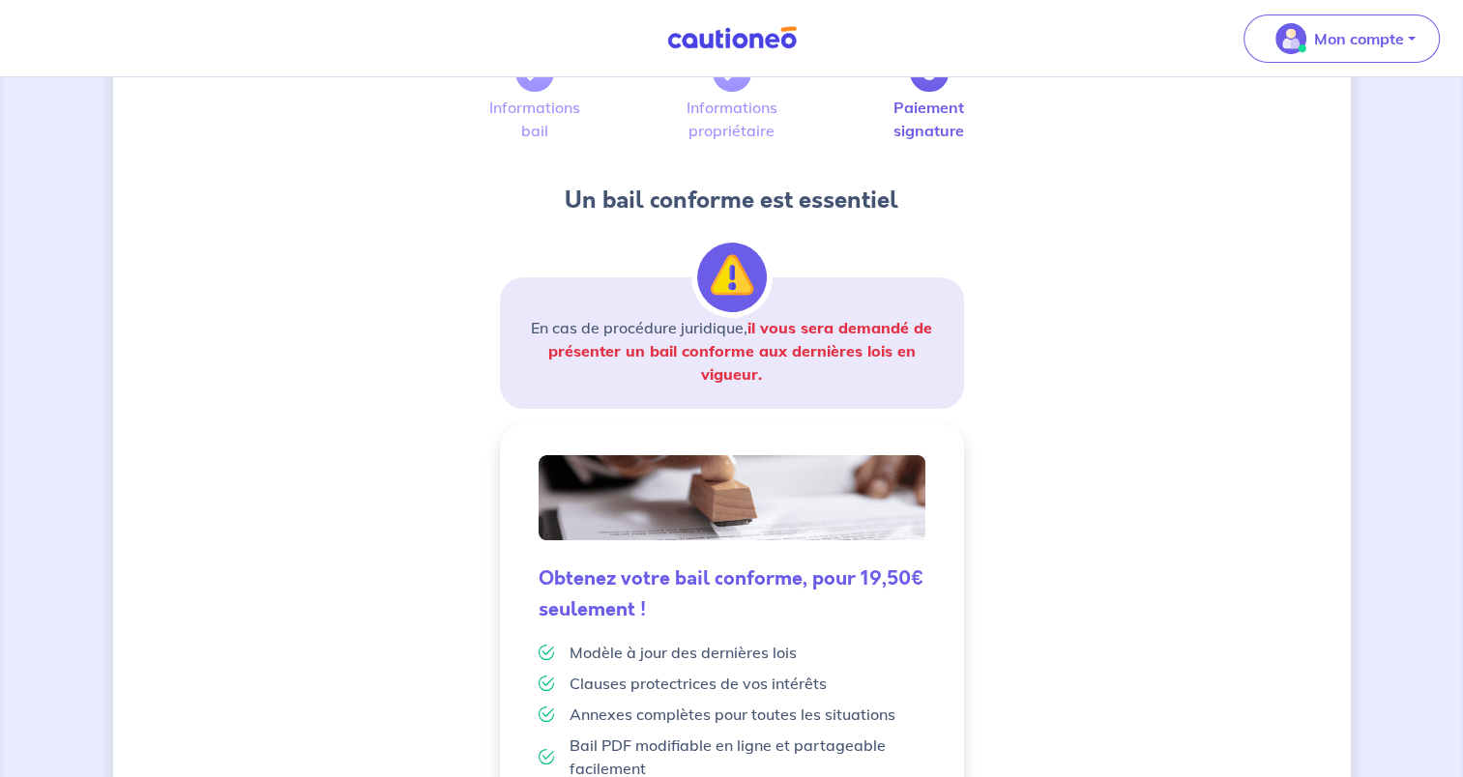
scroll to position [126, 0]
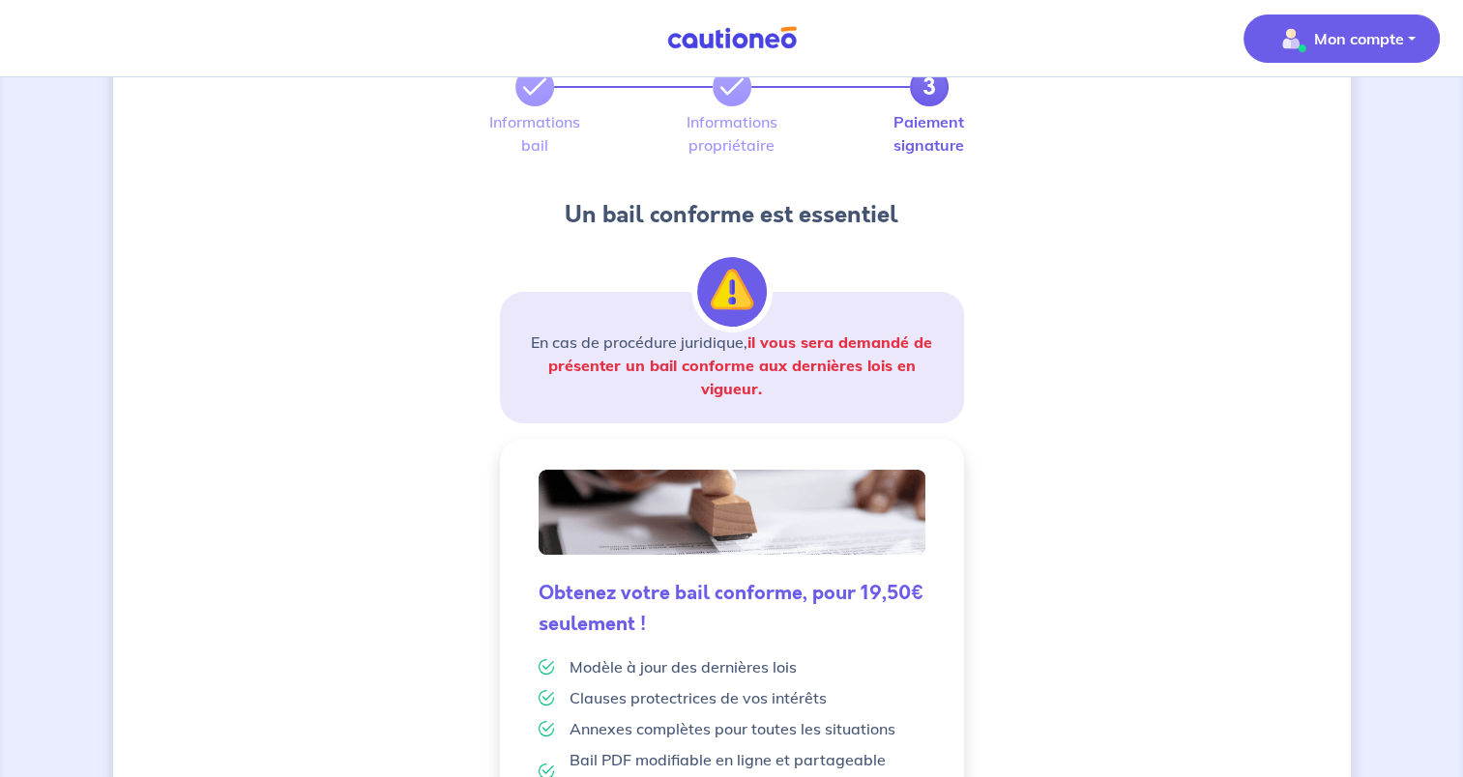
click at [1351, 48] on p "Mon compte" at bounding box center [1359, 38] width 90 height 23
click at [1310, 116] on link "Mes informations" at bounding box center [1322, 119] width 156 height 31
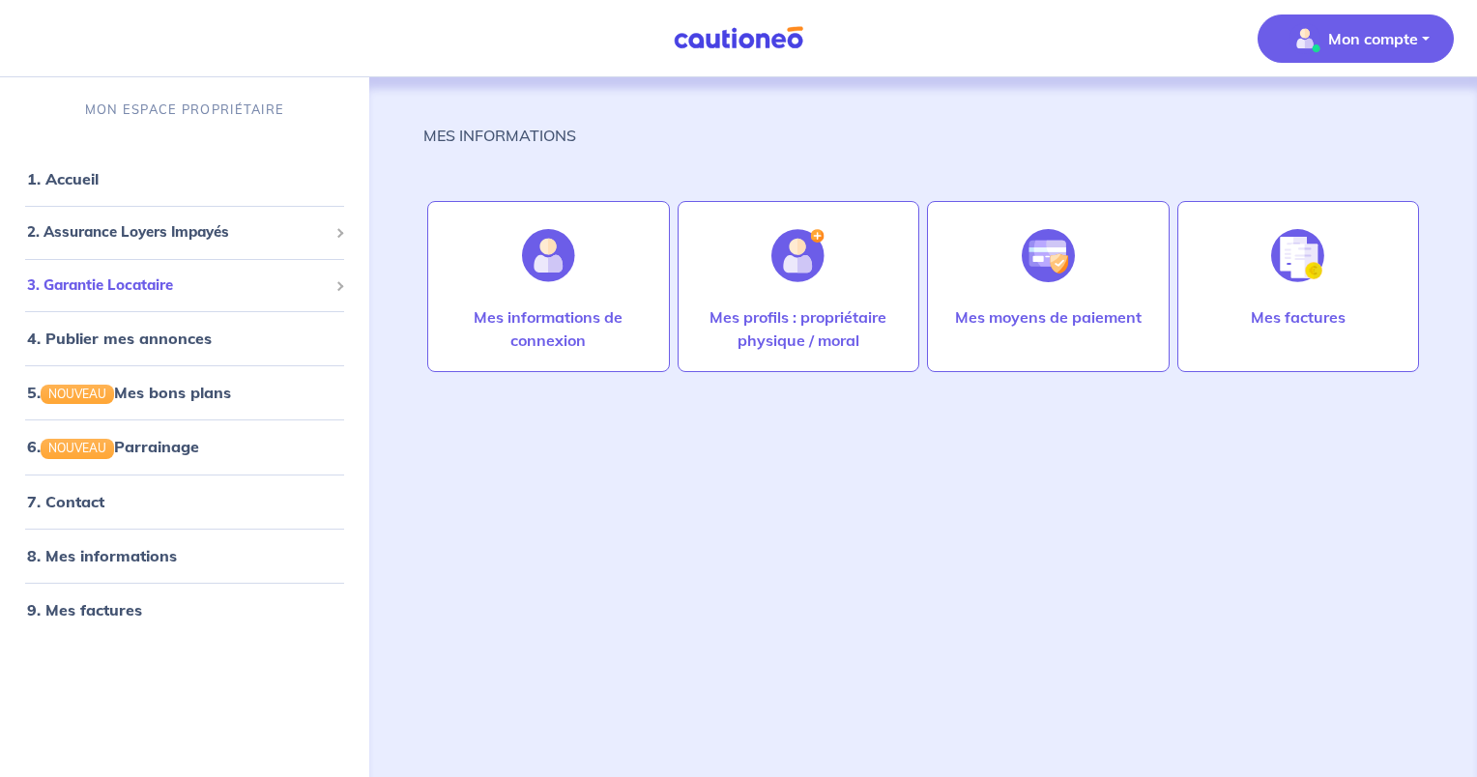
click at [96, 279] on span "3. Garantie Locataire" at bounding box center [177, 286] width 301 height 22
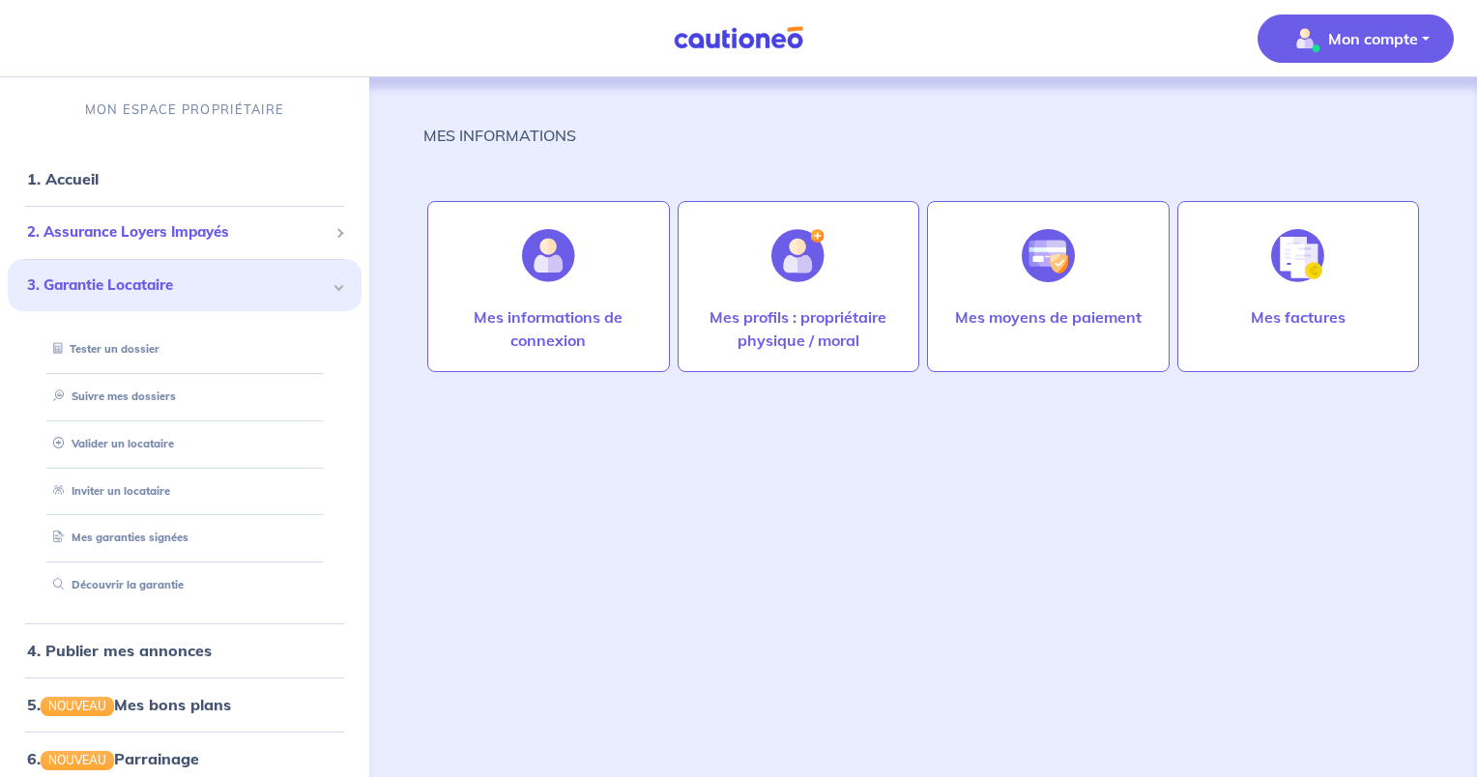
click at [145, 239] on span "2. Assurance Loyers Impayés" at bounding box center [177, 232] width 301 height 22
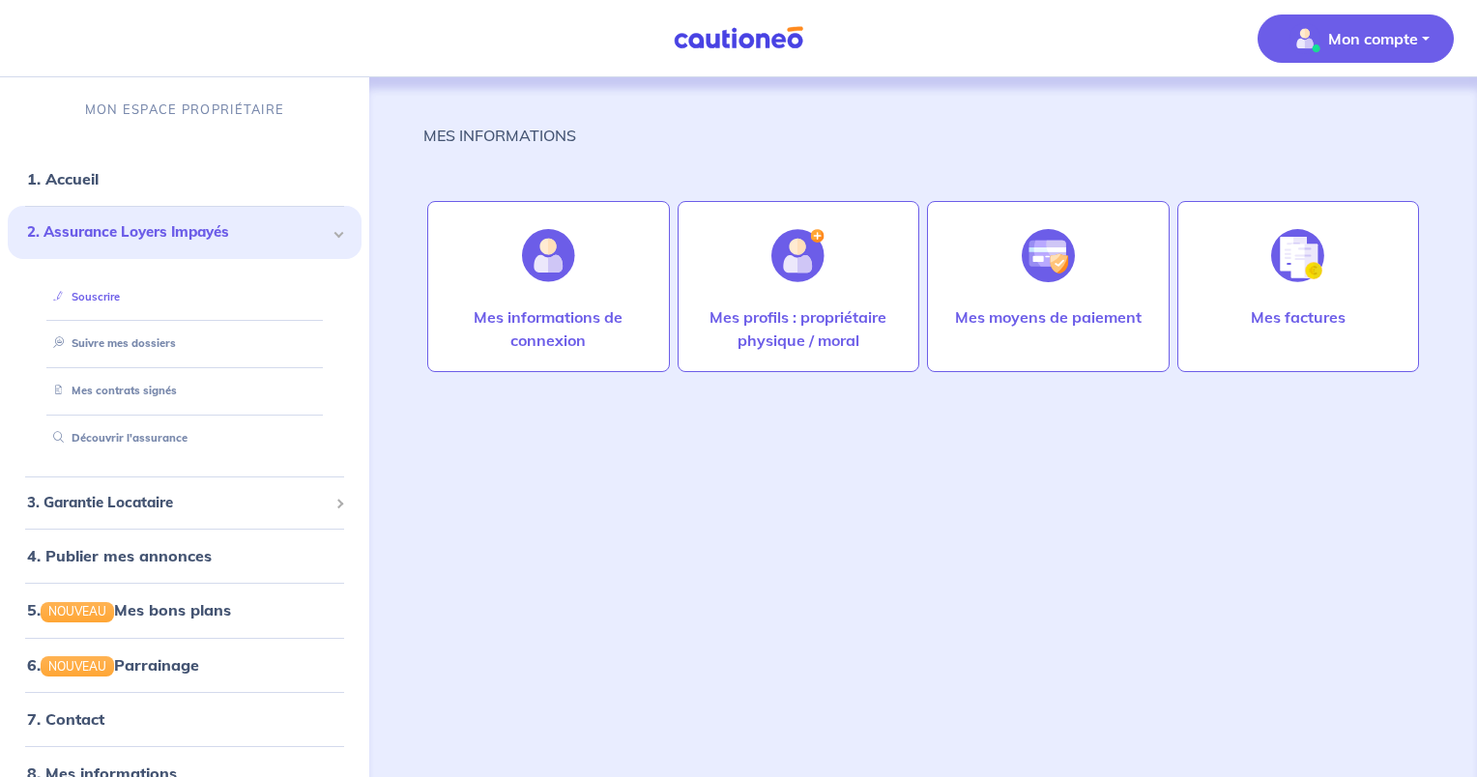
click at [97, 304] on link "Souscrire" at bounding box center [82, 297] width 74 height 14
click at [138, 344] on link "Suivre mes dossiers" at bounding box center [109, 343] width 129 height 14
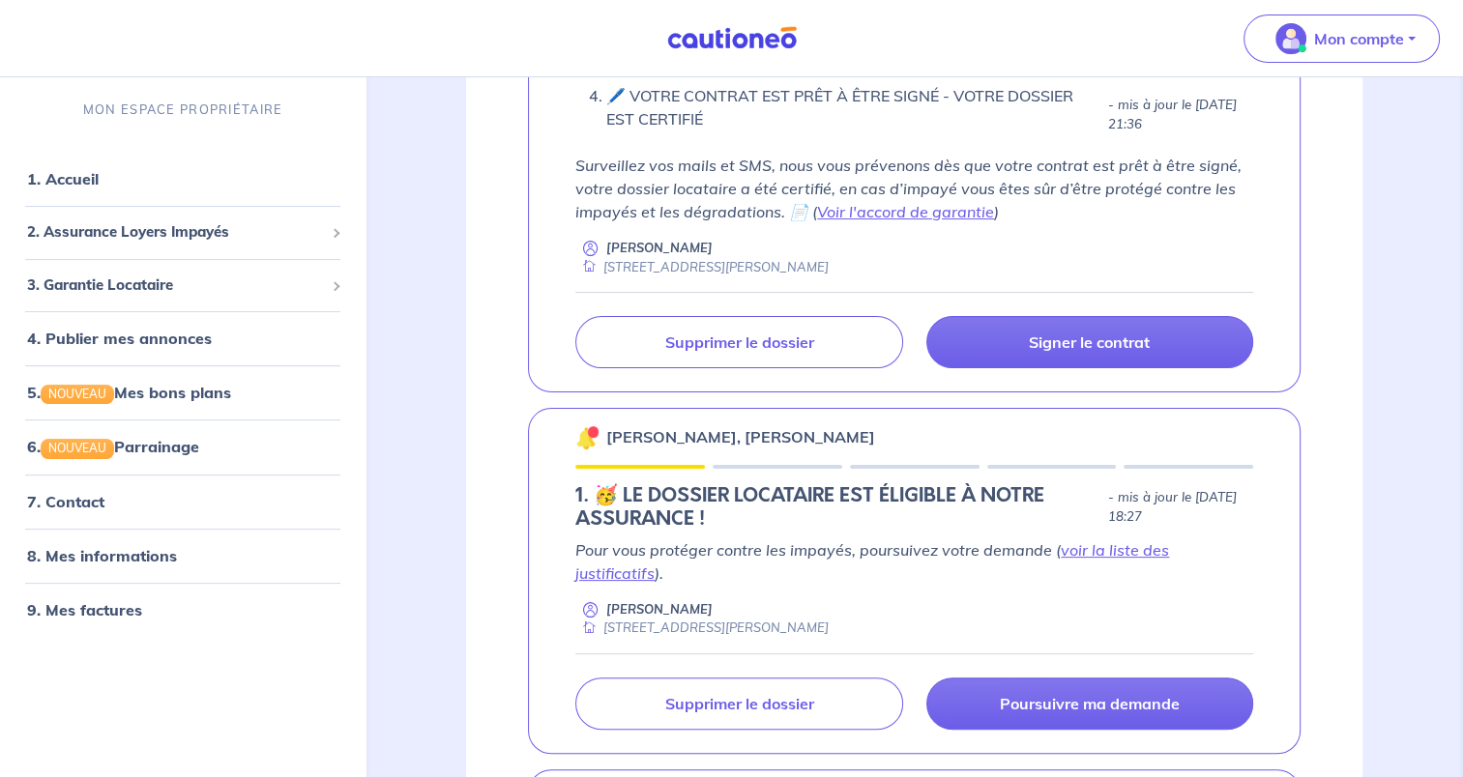
scroll to position [414, 0]
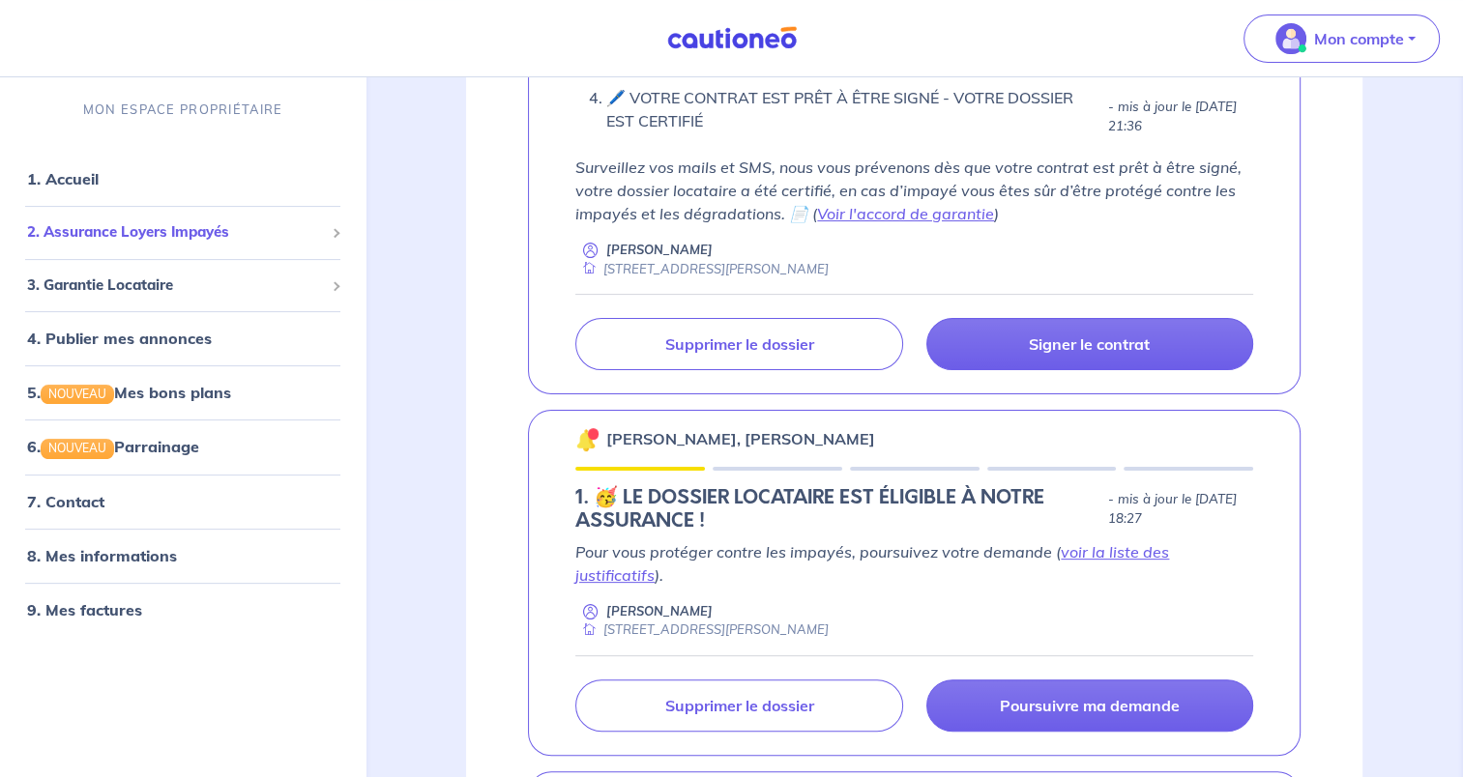
click at [167, 238] on span "2. Assurance Loyers Impayés" at bounding box center [175, 233] width 297 height 22
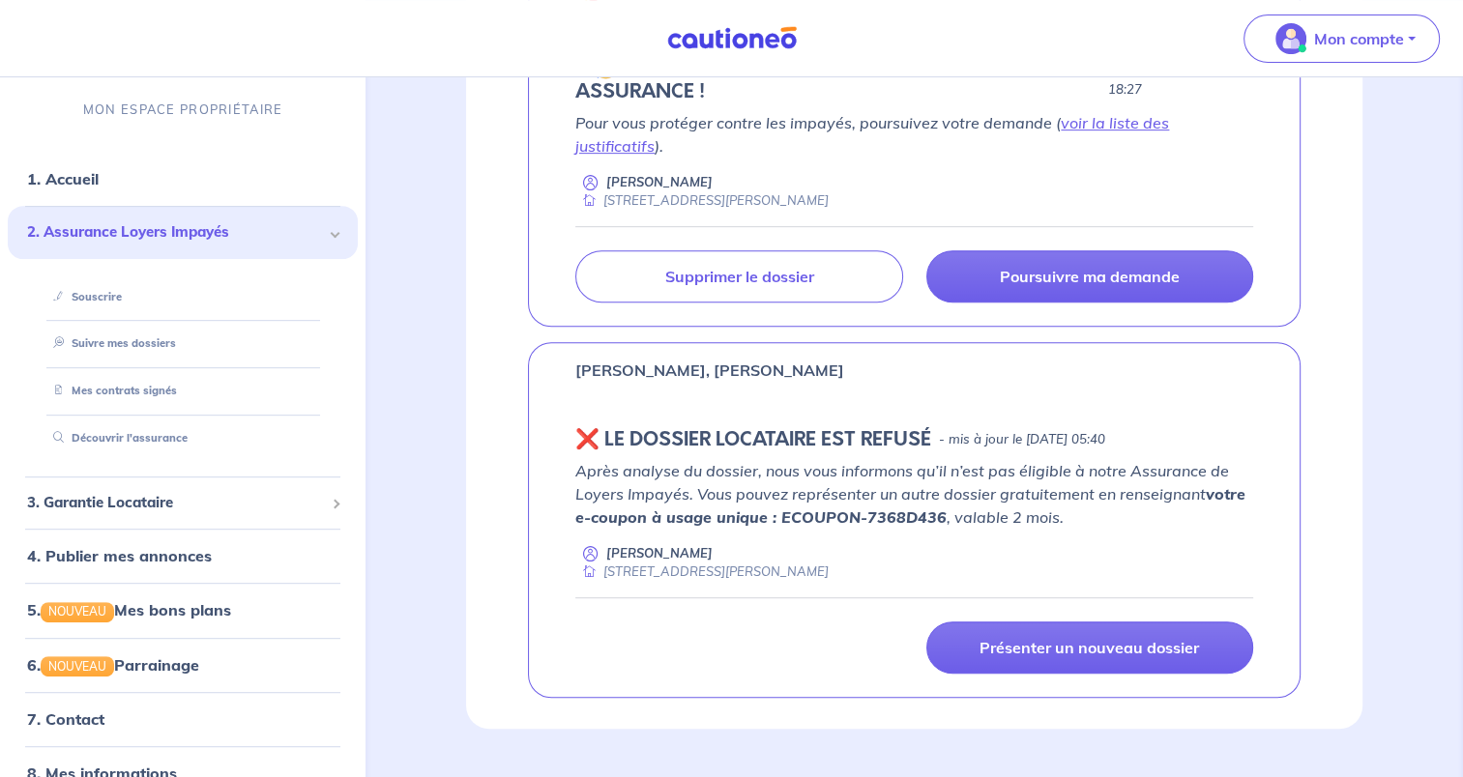
scroll to position [882, 0]
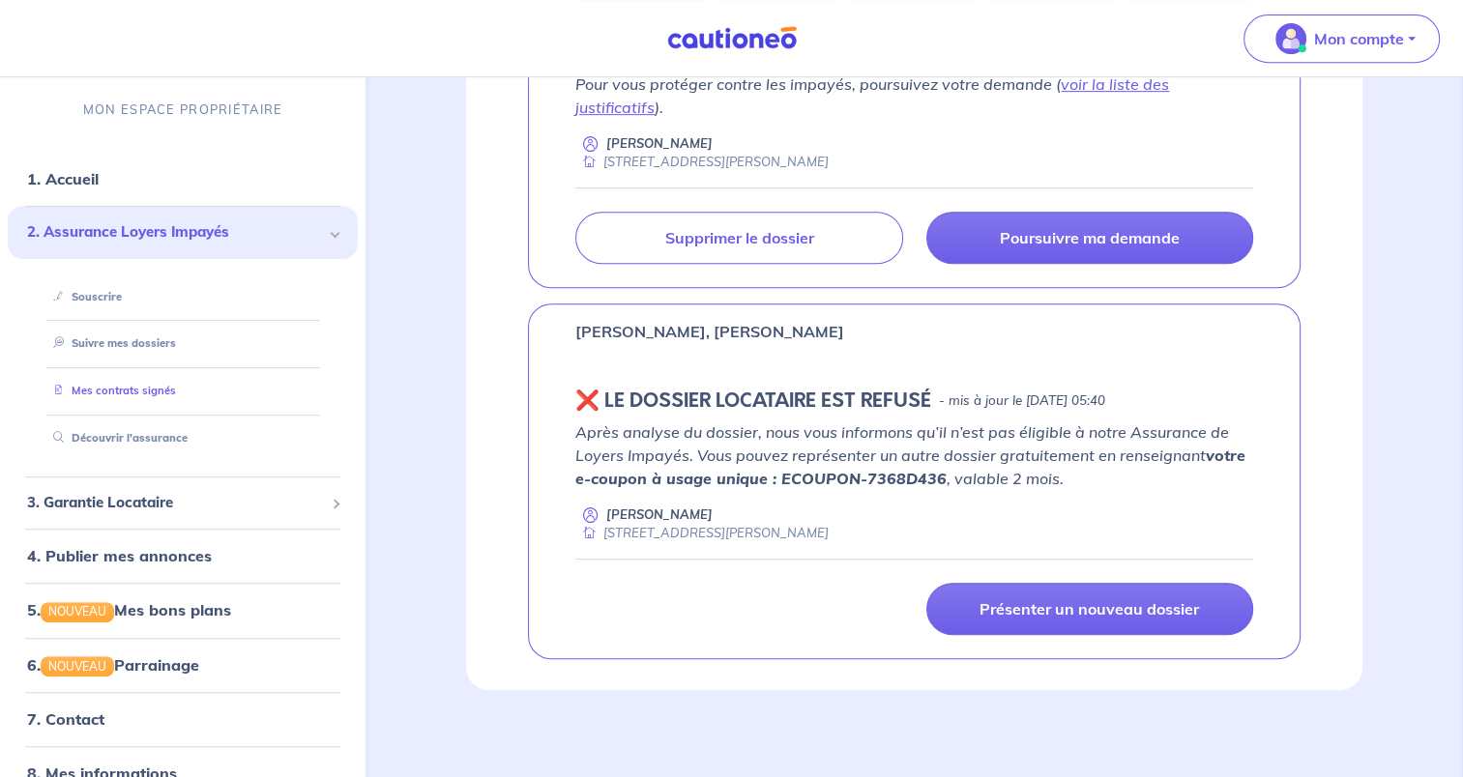
click at [135, 385] on link "Mes contrats signés" at bounding box center [110, 392] width 131 height 14
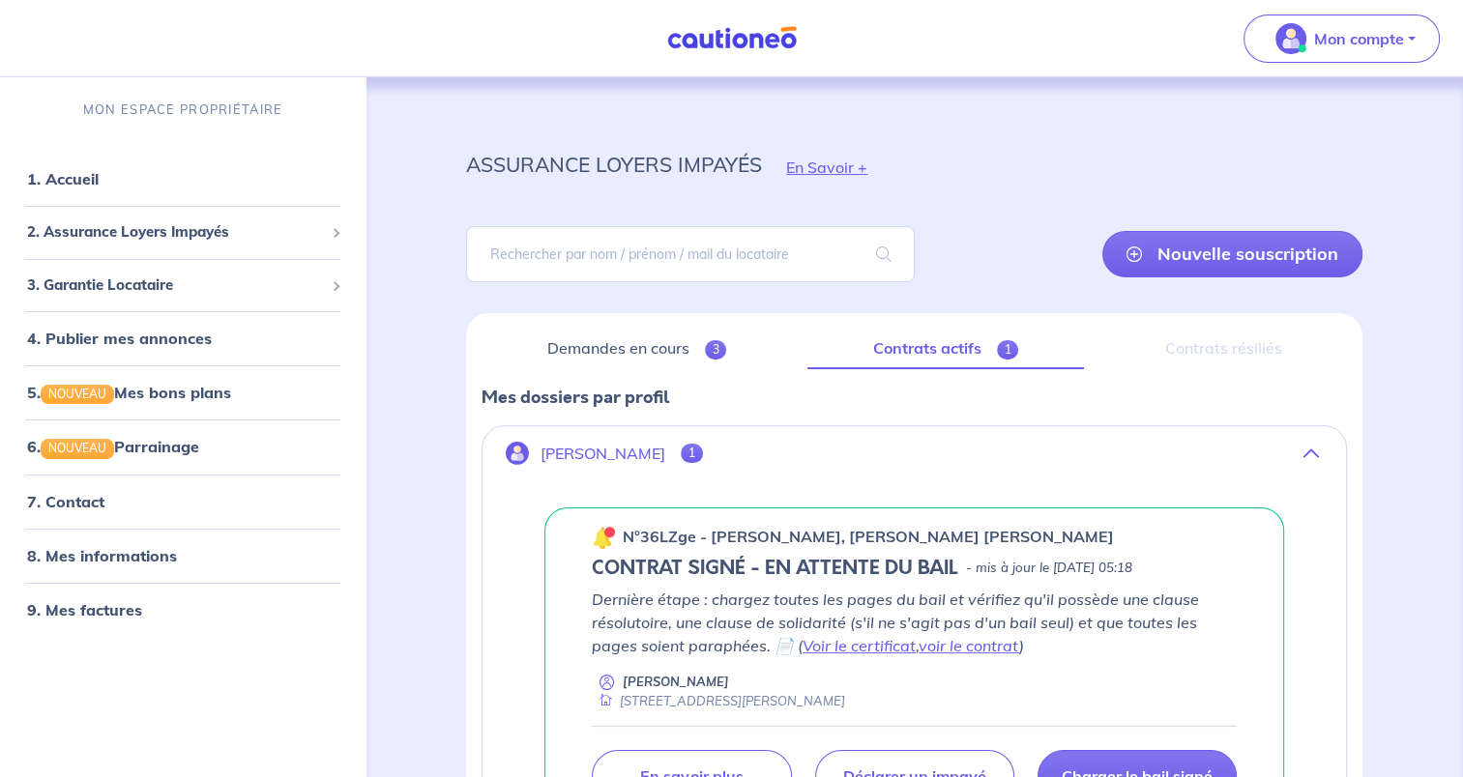
scroll to position [201, 0]
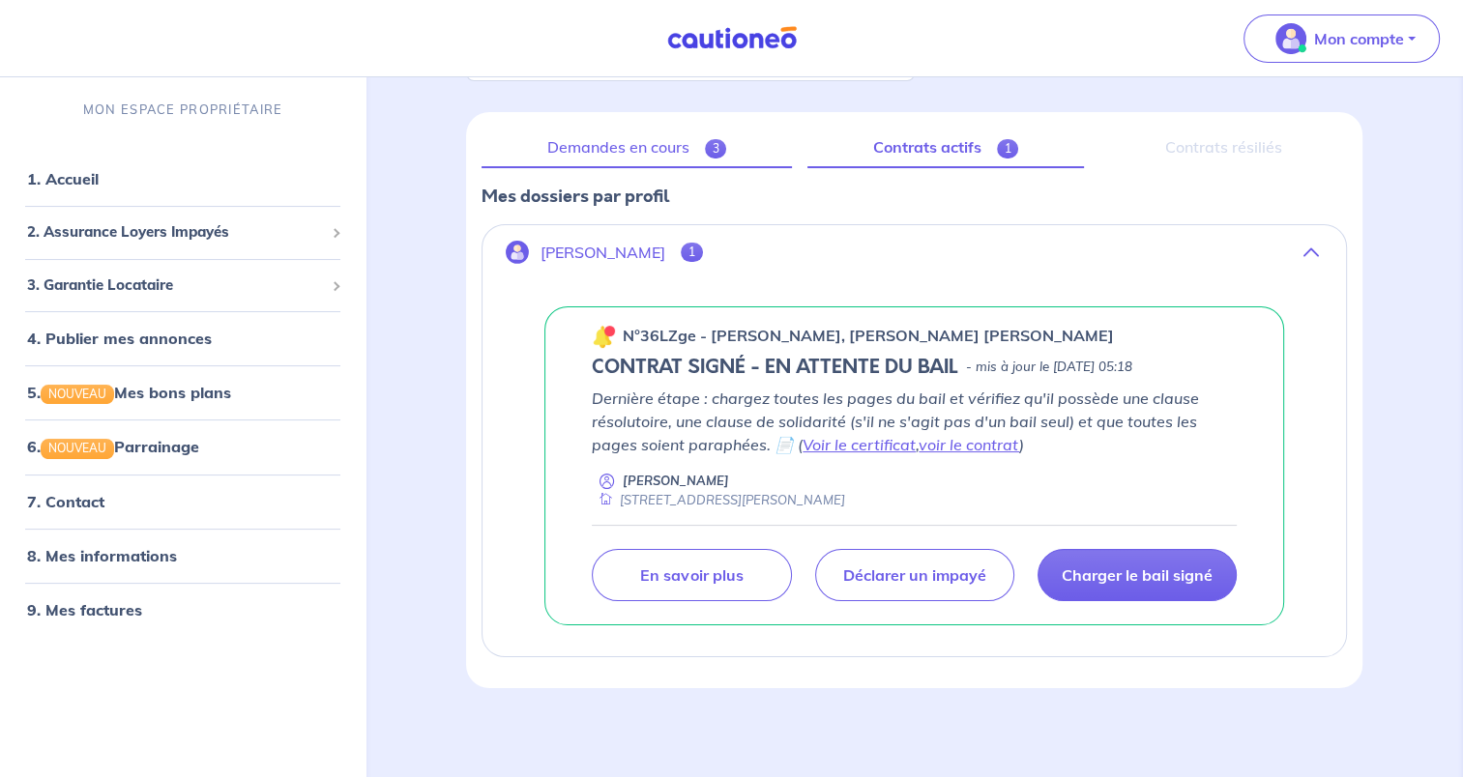
click at [615, 146] on link "Demandes en cours 3" at bounding box center [636, 148] width 310 height 41
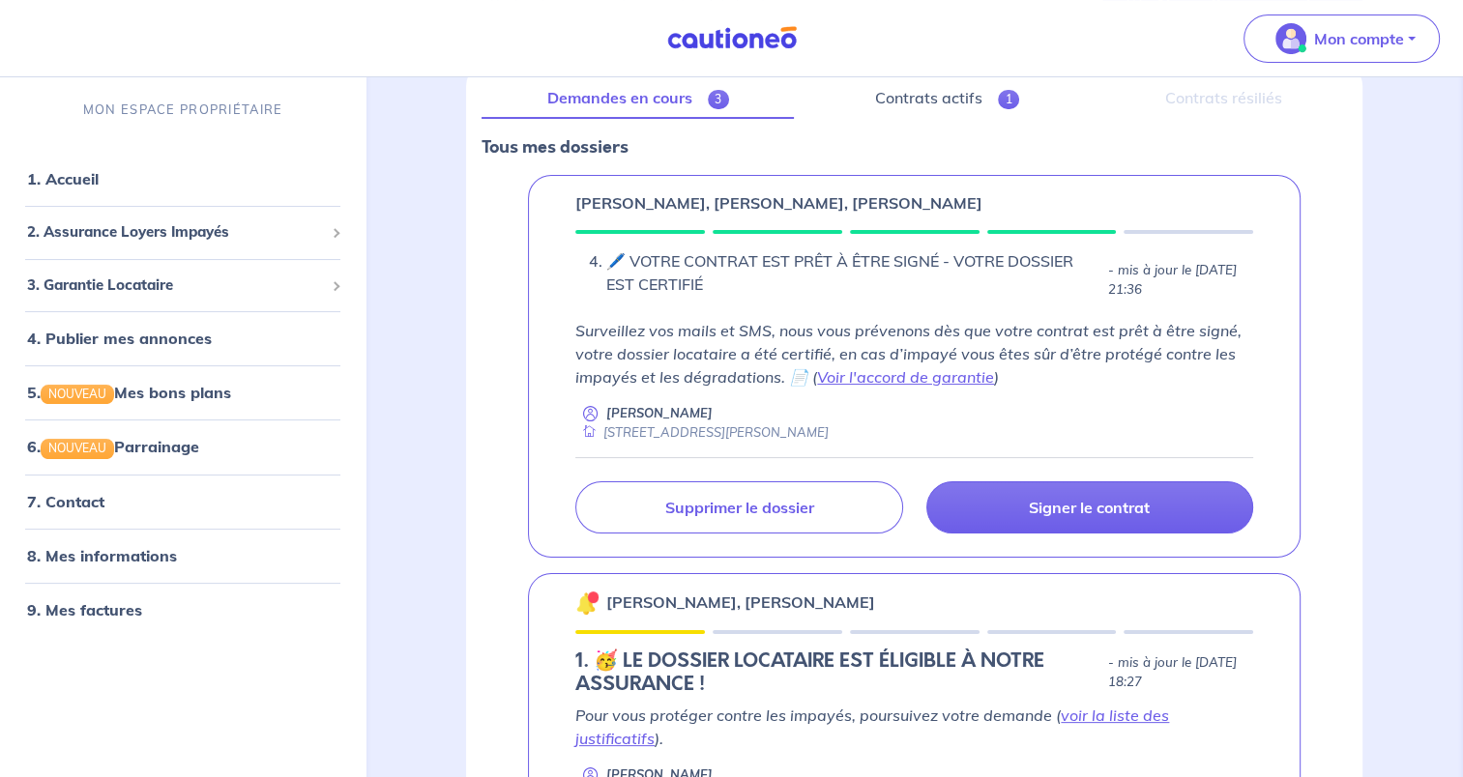
scroll to position [112, 0]
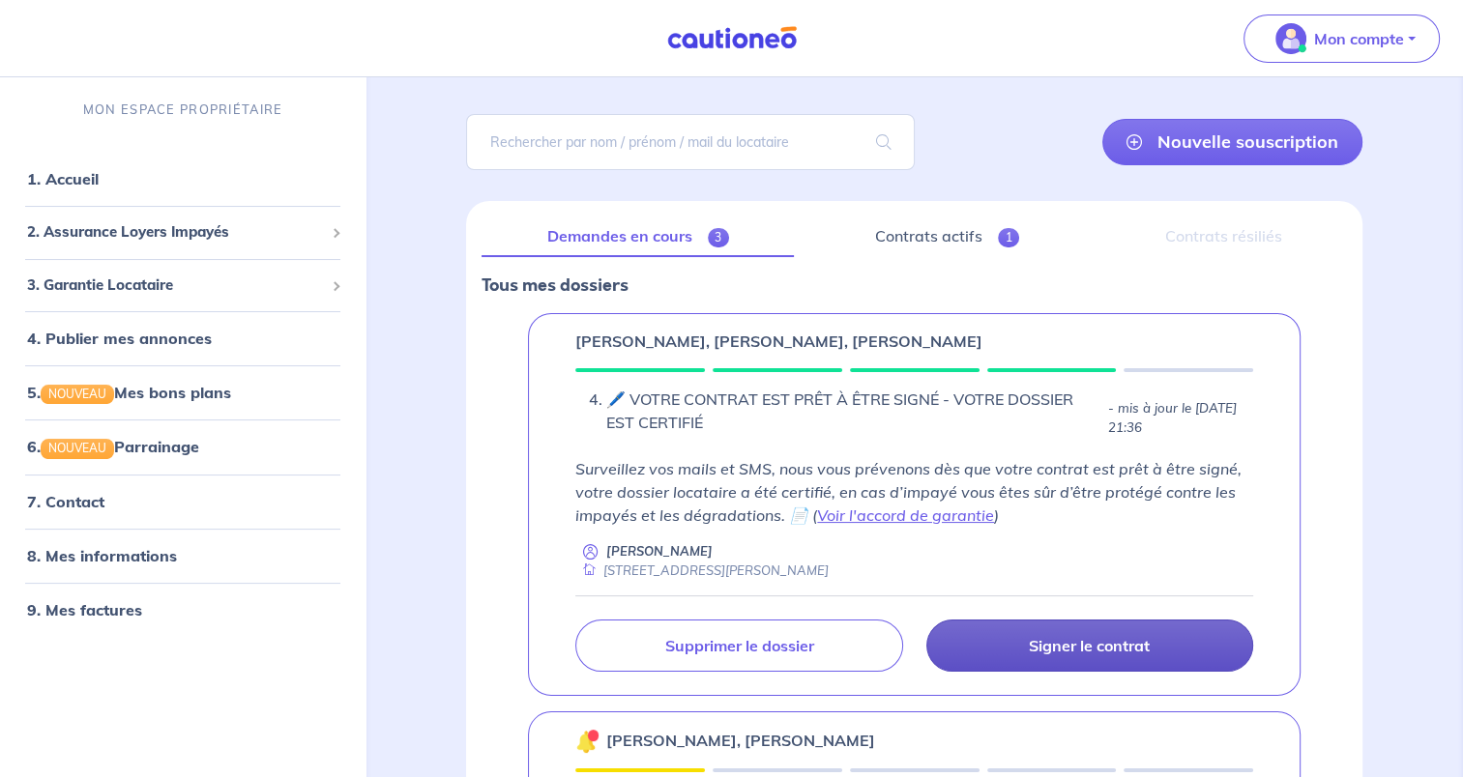
click at [1048, 660] on link "Signer le contrat" at bounding box center [1089, 646] width 327 height 52
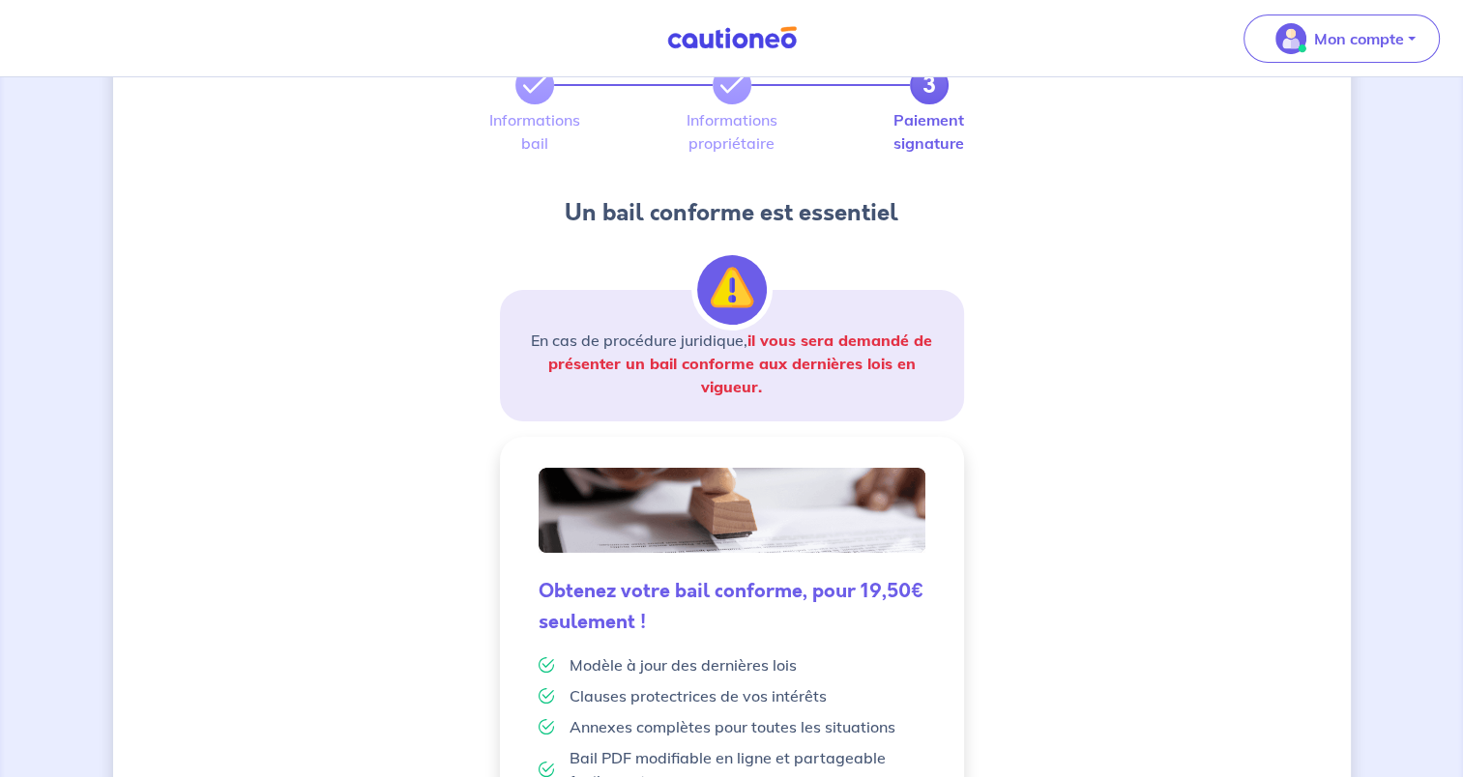
scroll to position [440, 0]
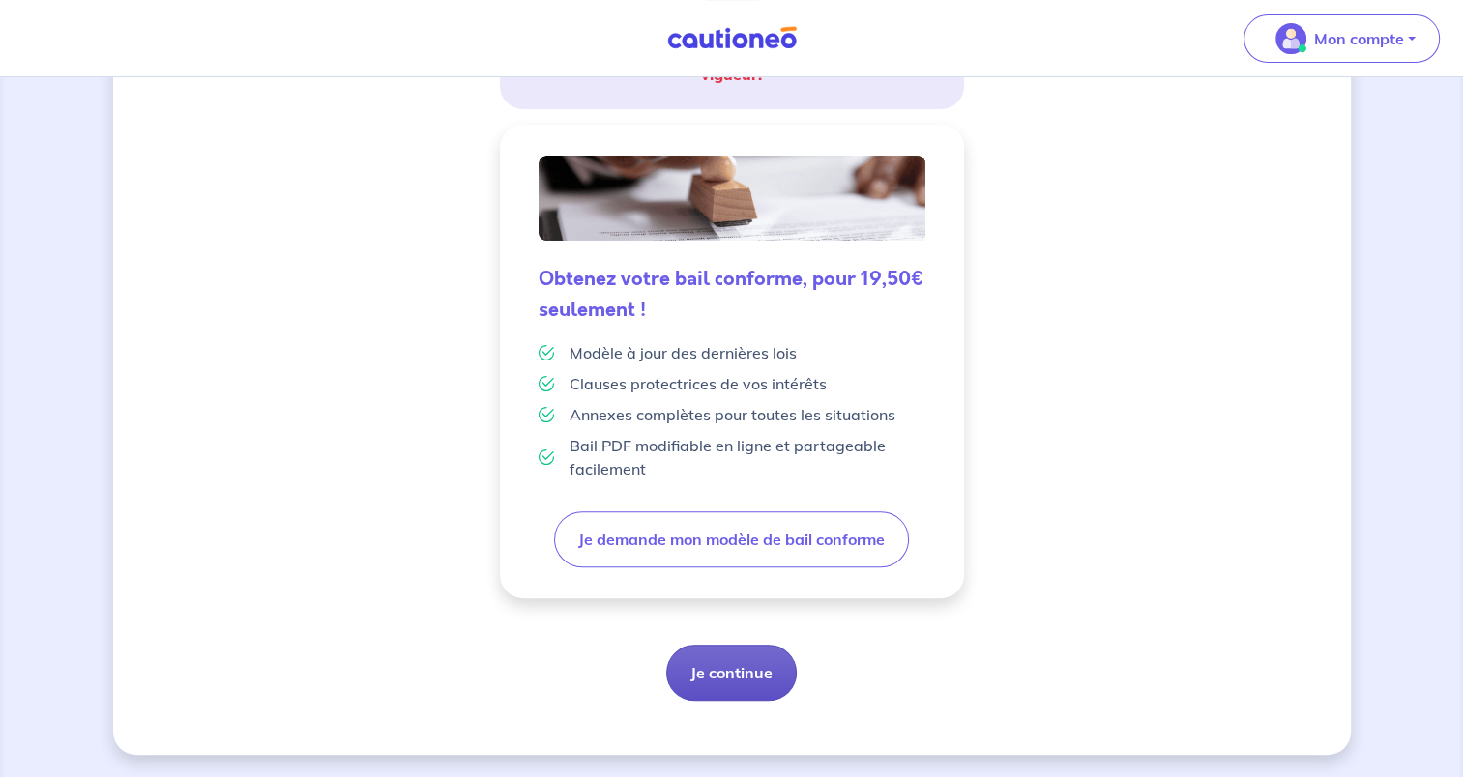
click at [704, 656] on button "Je continue" at bounding box center [731, 673] width 131 height 56
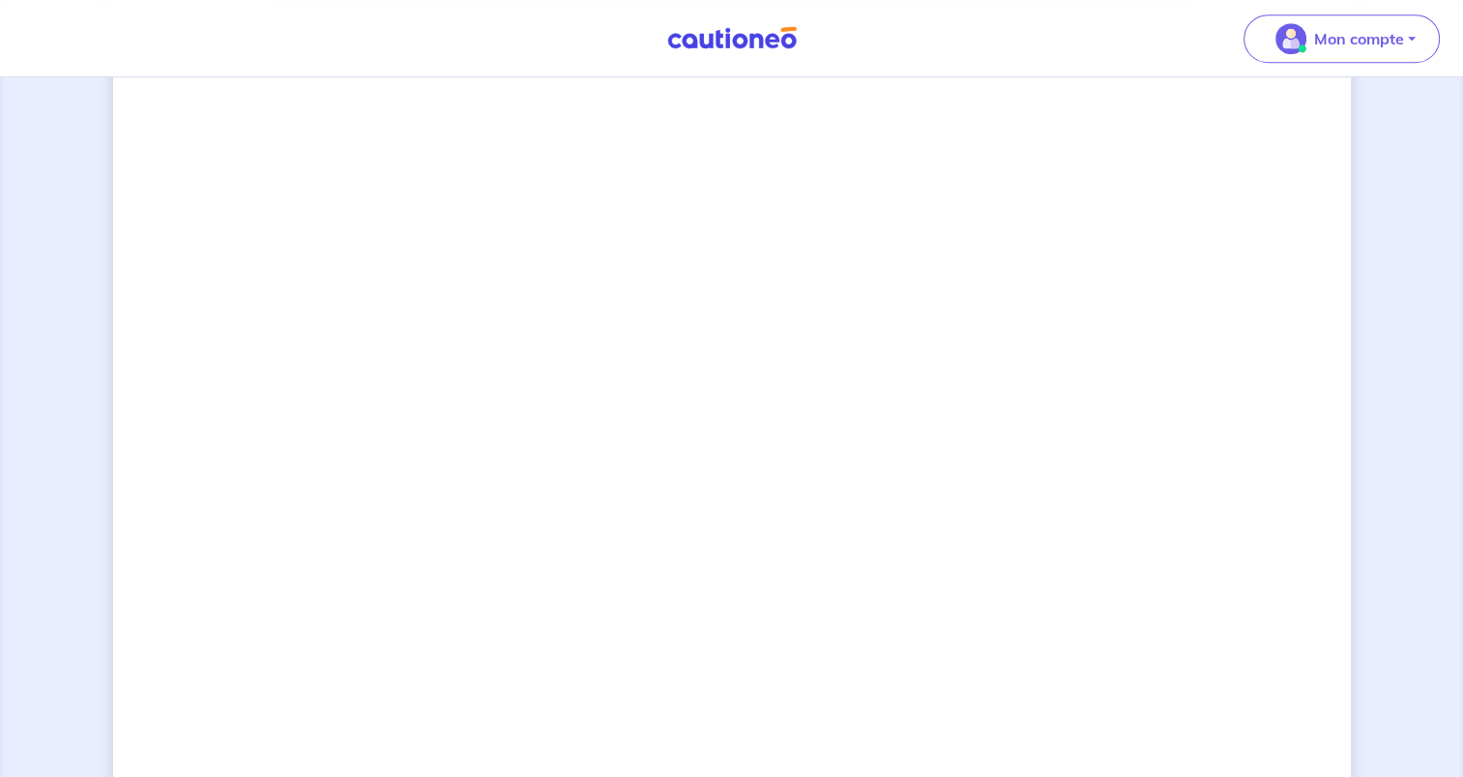
scroll to position [1252, 0]
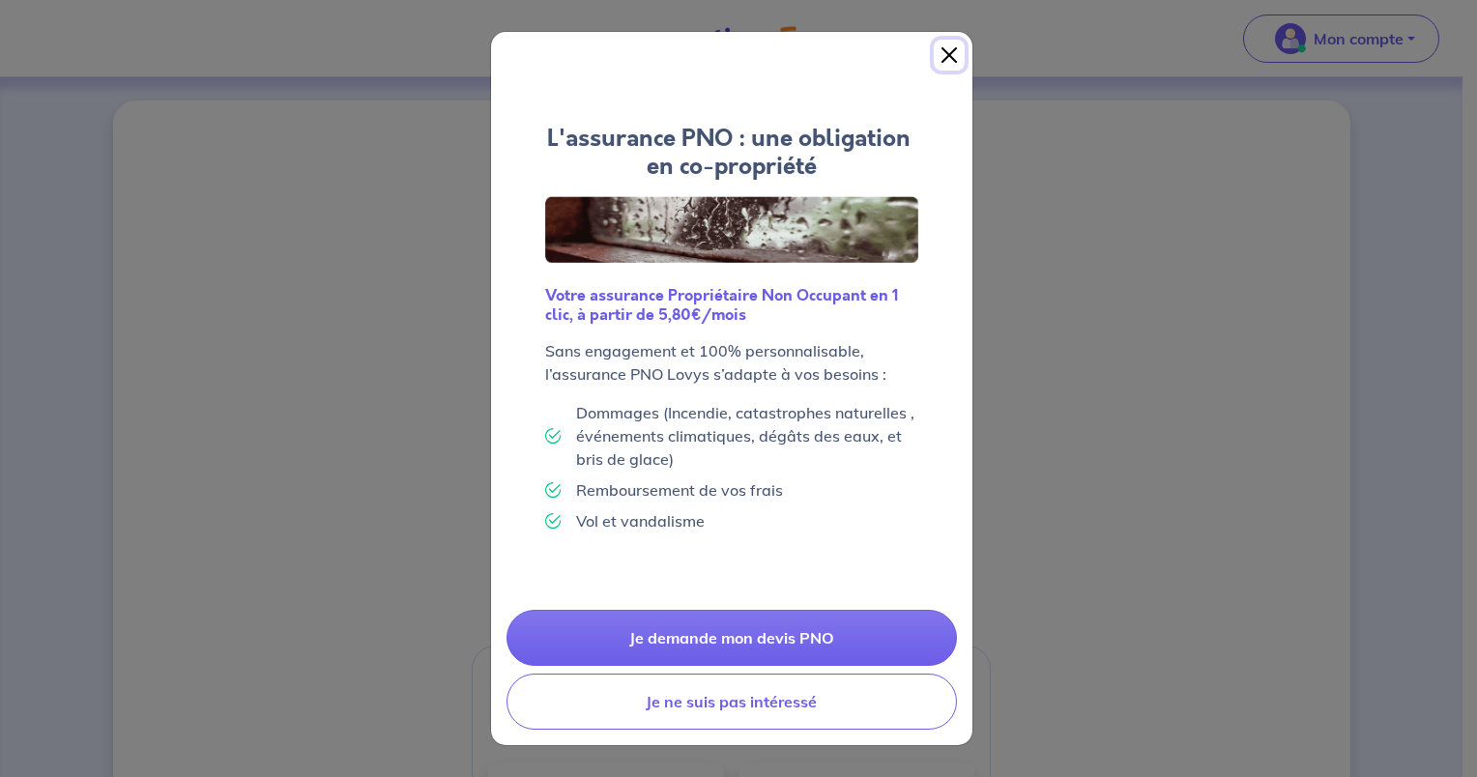
click at [951, 60] on button "Close" at bounding box center [949, 55] width 31 height 31
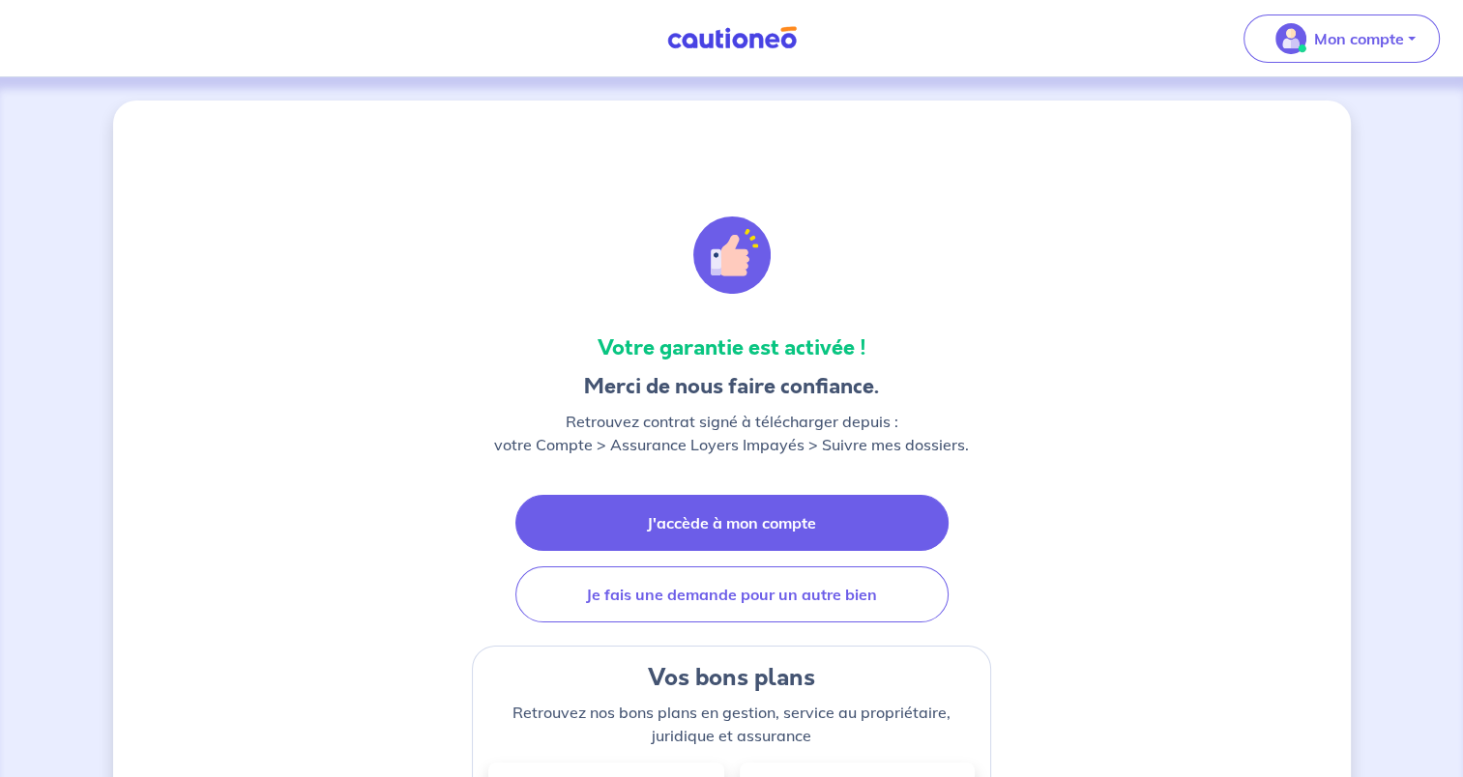
click at [738, 521] on link "J'accède à mon compte" at bounding box center [731, 523] width 433 height 56
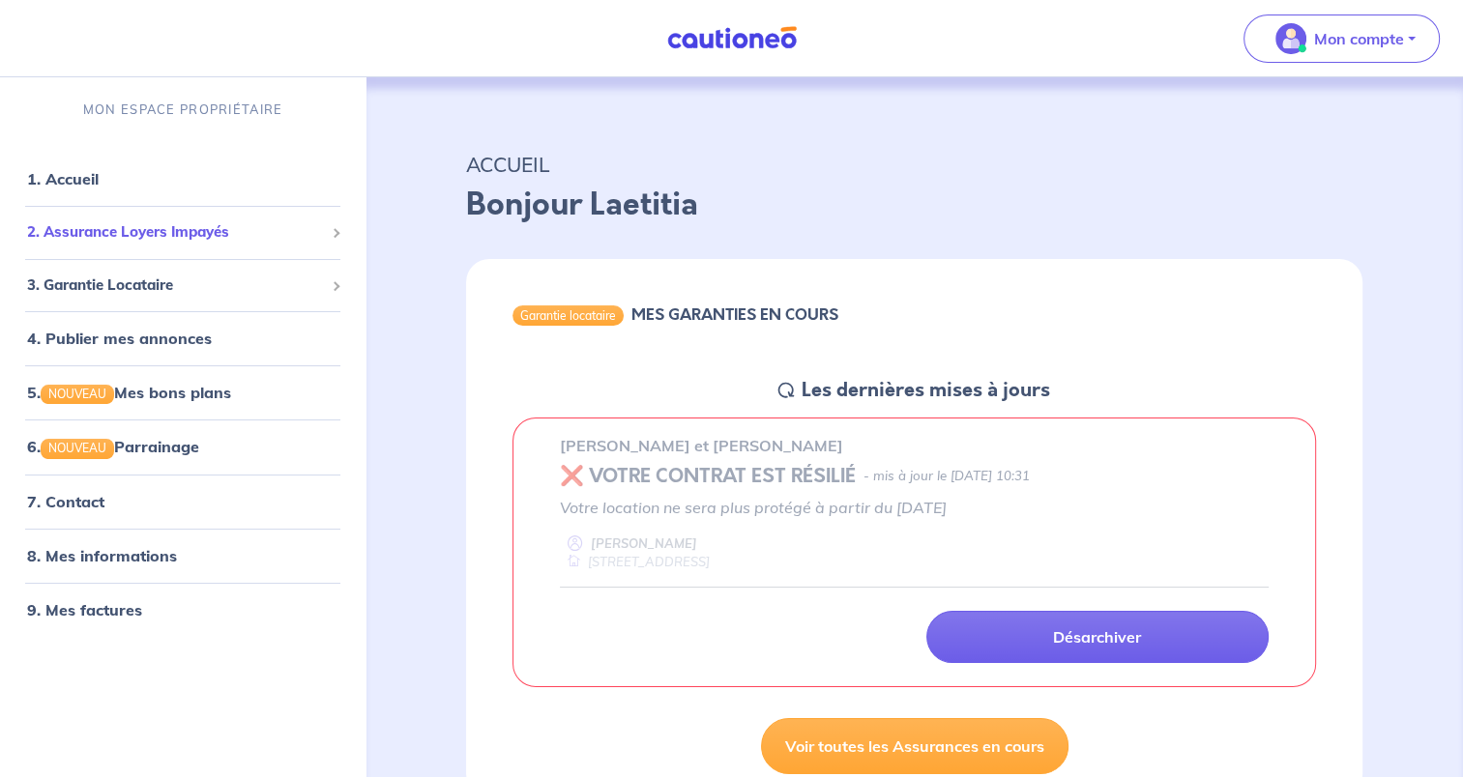
click at [124, 239] on span "2. Assurance Loyers Impayés" at bounding box center [175, 233] width 297 height 22
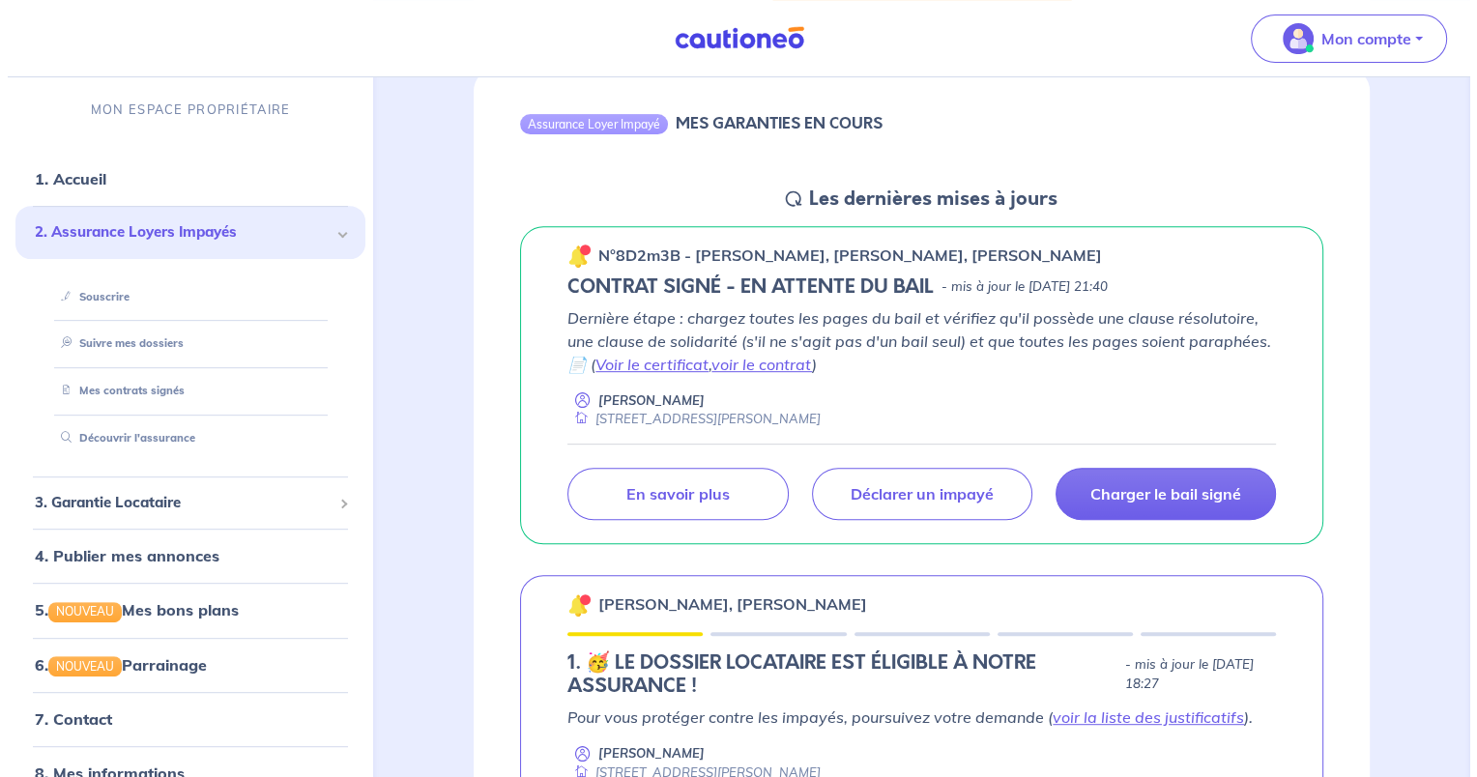
scroll to position [769, 0]
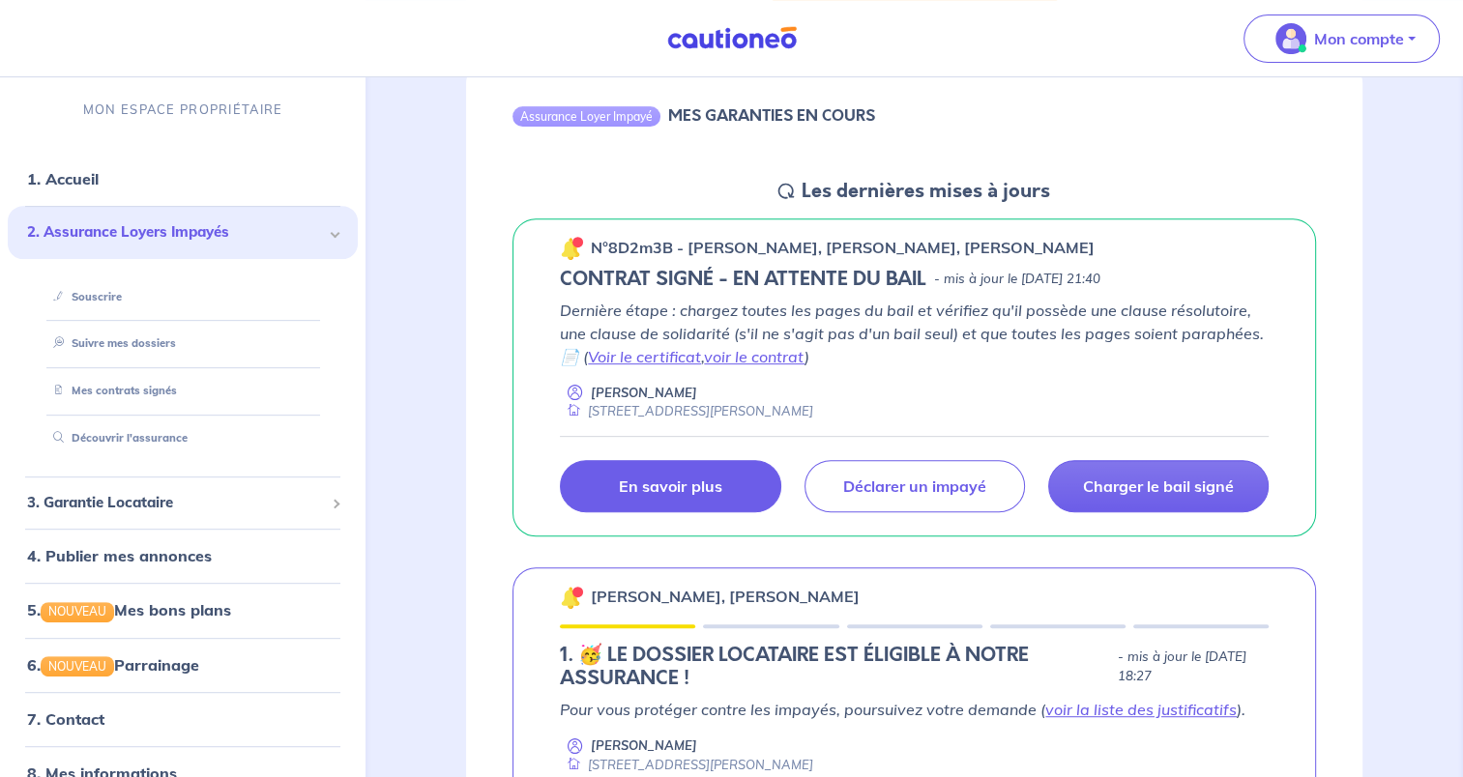
click at [624, 492] on p "En savoir plus" at bounding box center [670, 486] width 102 height 19
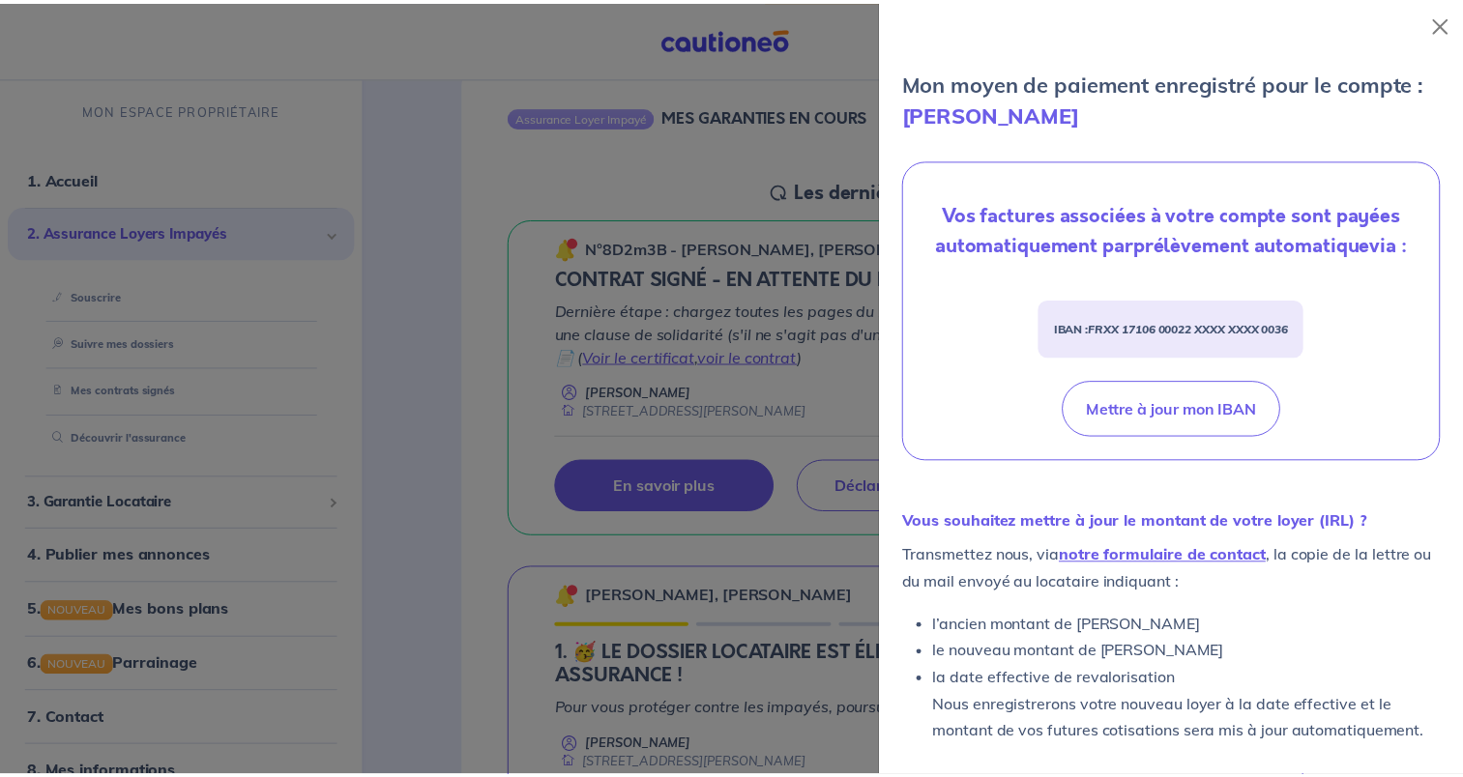
scroll to position [763, 0]
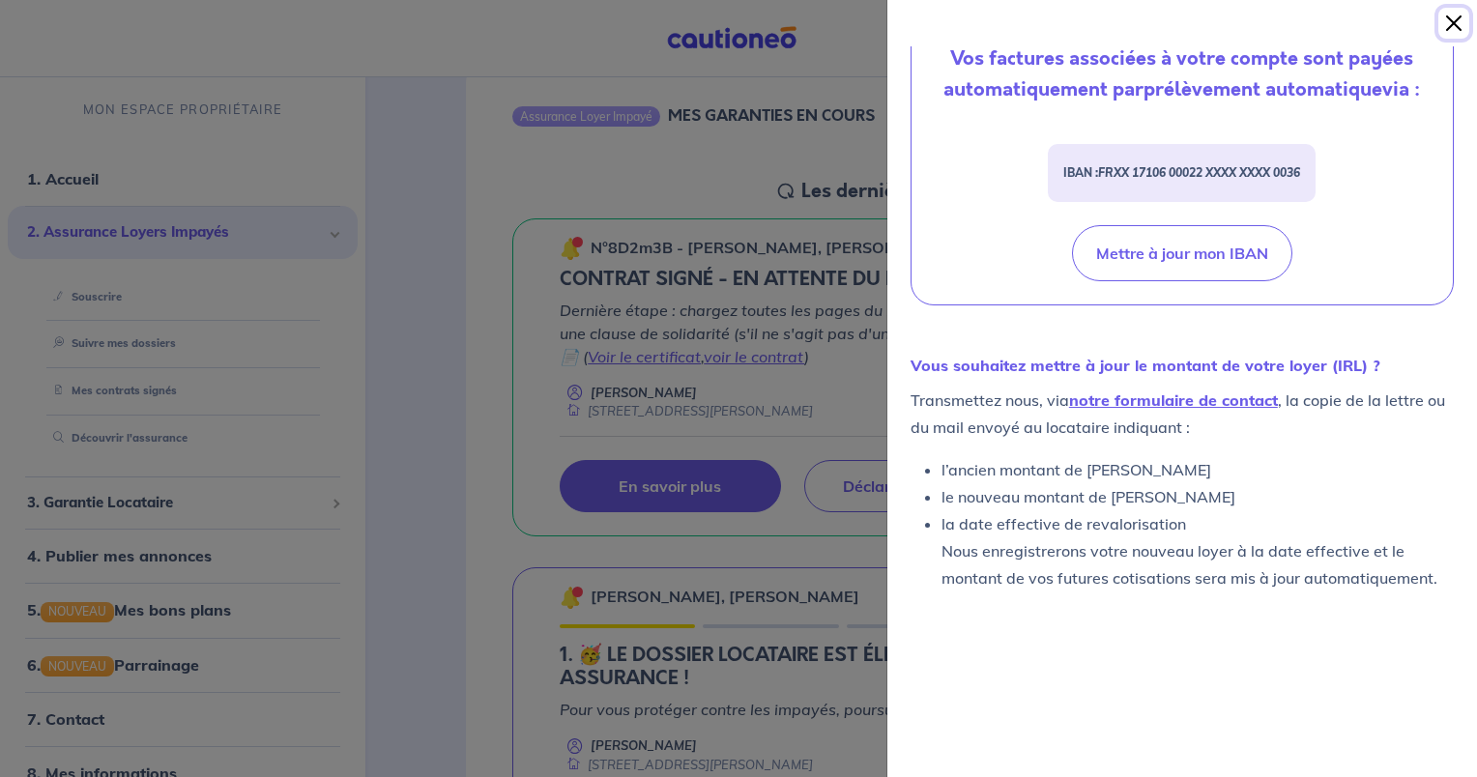
click at [1453, 31] on button "Close" at bounding box center [1454, 23] width 31 height 31
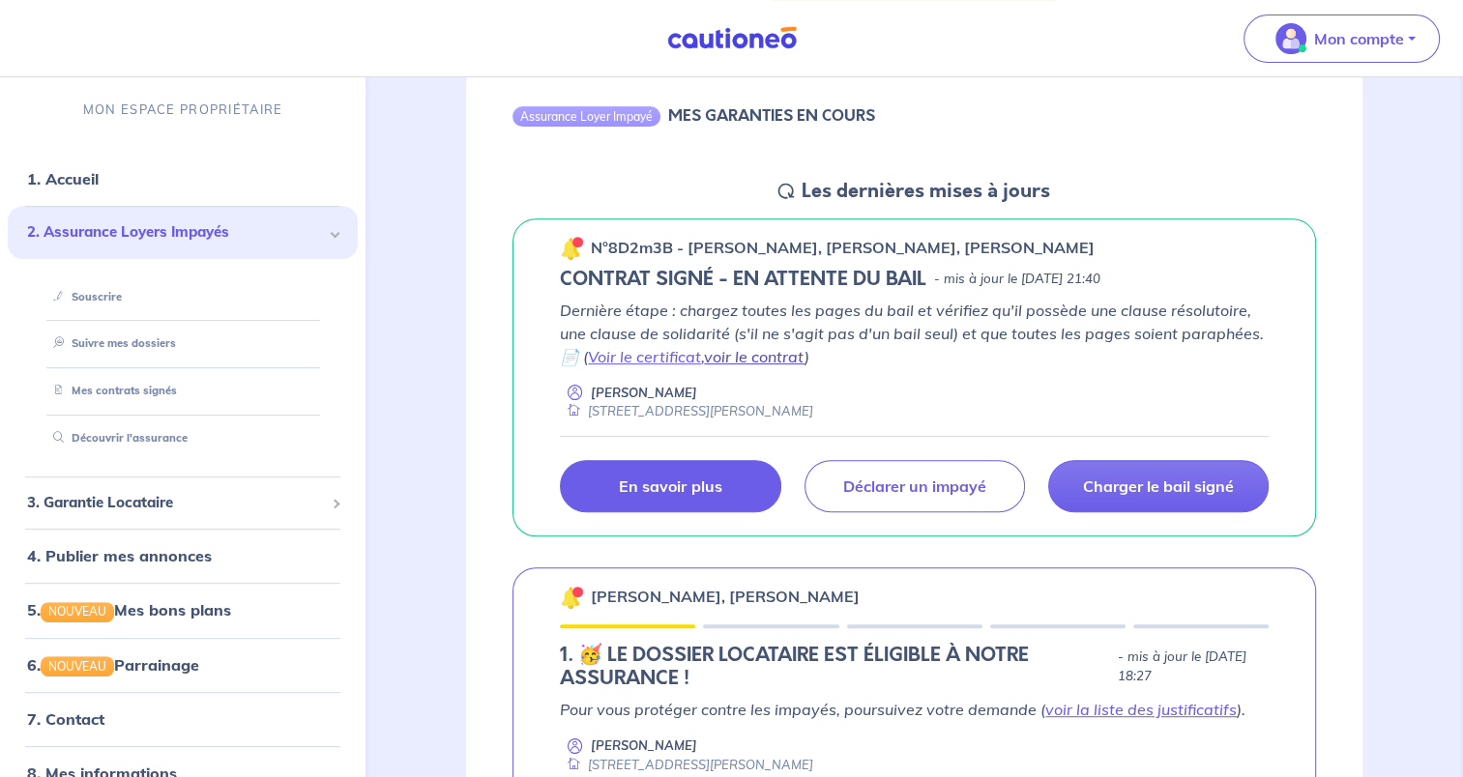
click at [793, 354] on link "voir le contrat" at bounding box center [754, 356] width 101 height 19
click at [128, 398] on link "Mes contrats signés" at bounding box center [110, 392] width 131 height 14
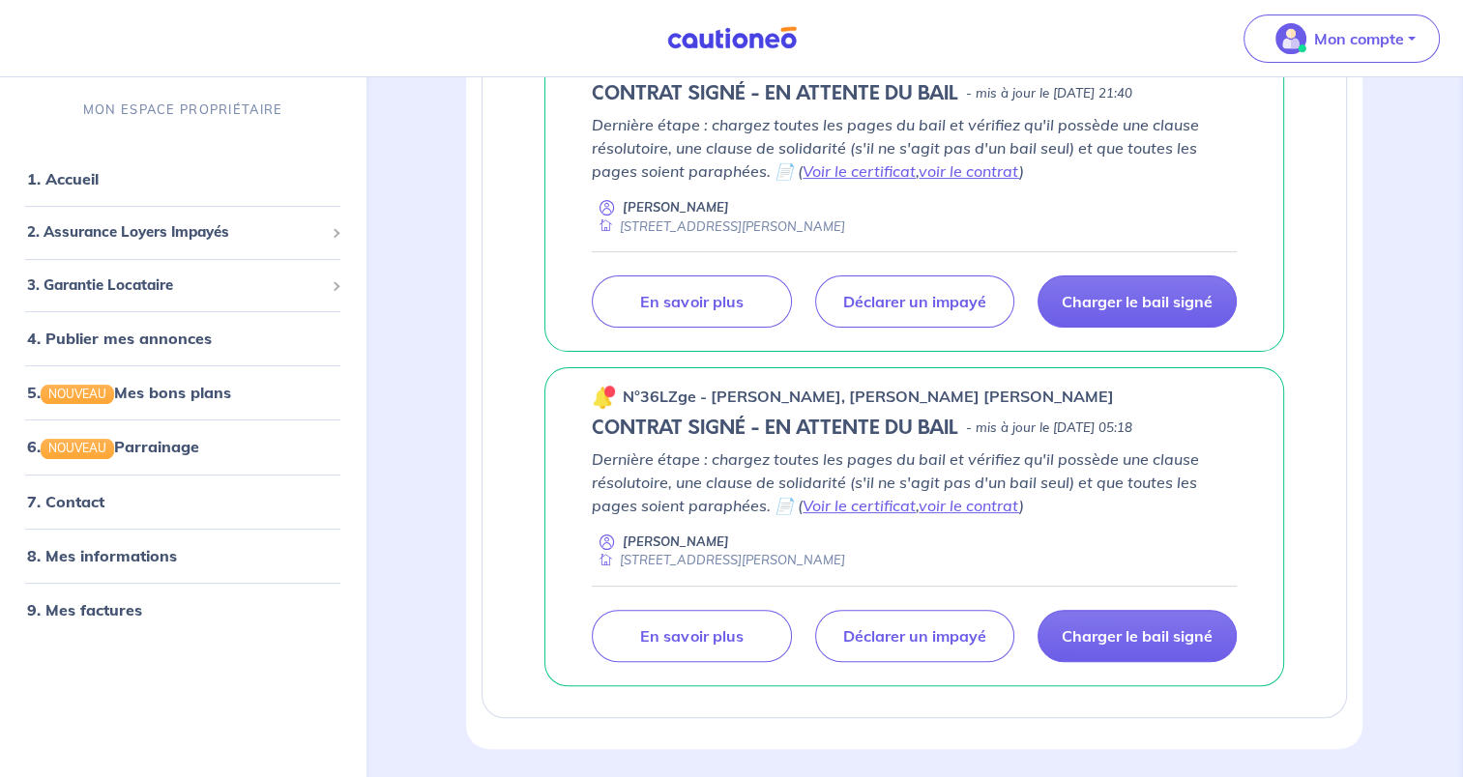
scroll to position [535, 0]
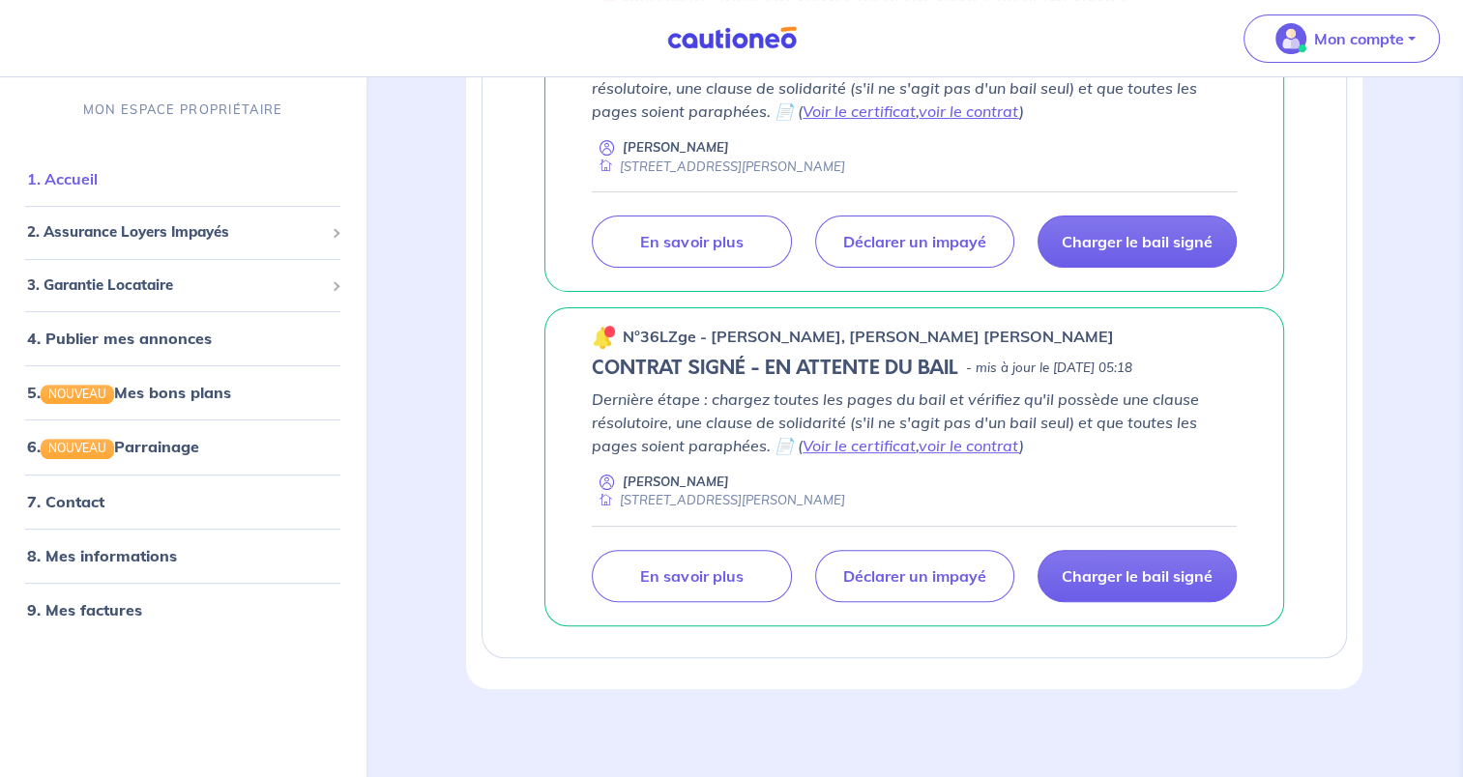
click at [75, 176] on link "1. Accueil" at bounding box center [62, 179] width 71 height 19
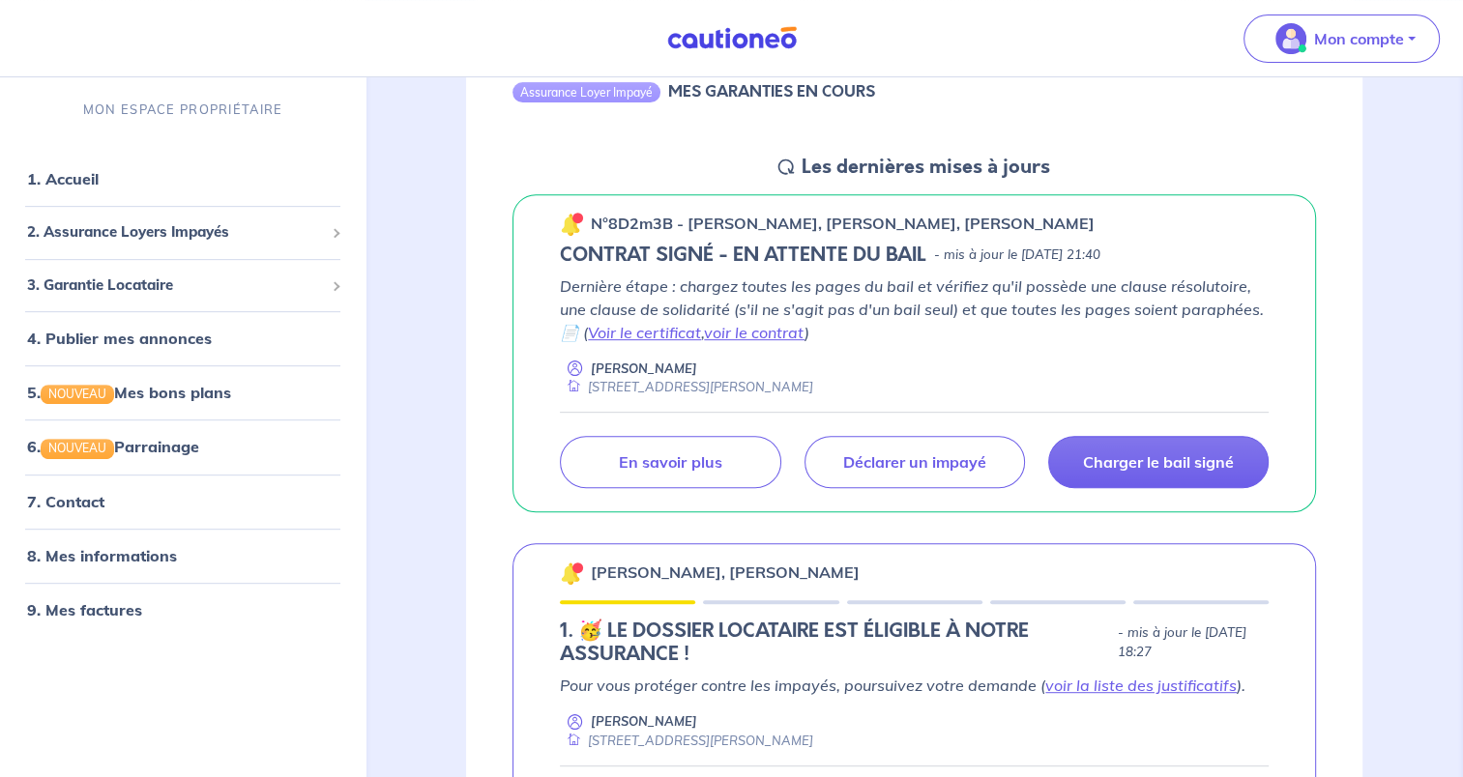
scroll to position [795, 0]
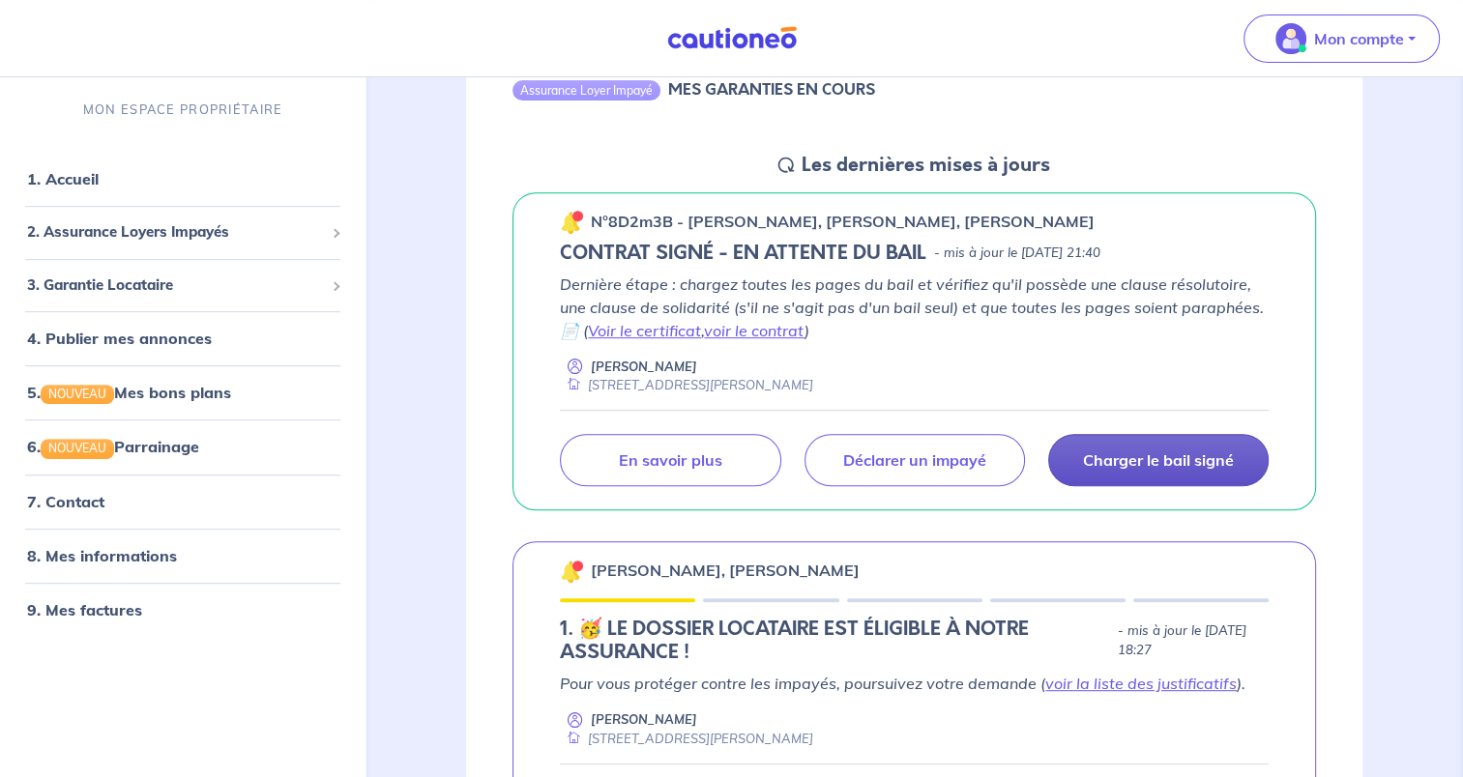
click at [1179, 458] on p "Charger le bail signé" at bounding box center [1158, 460] width 151 height 19
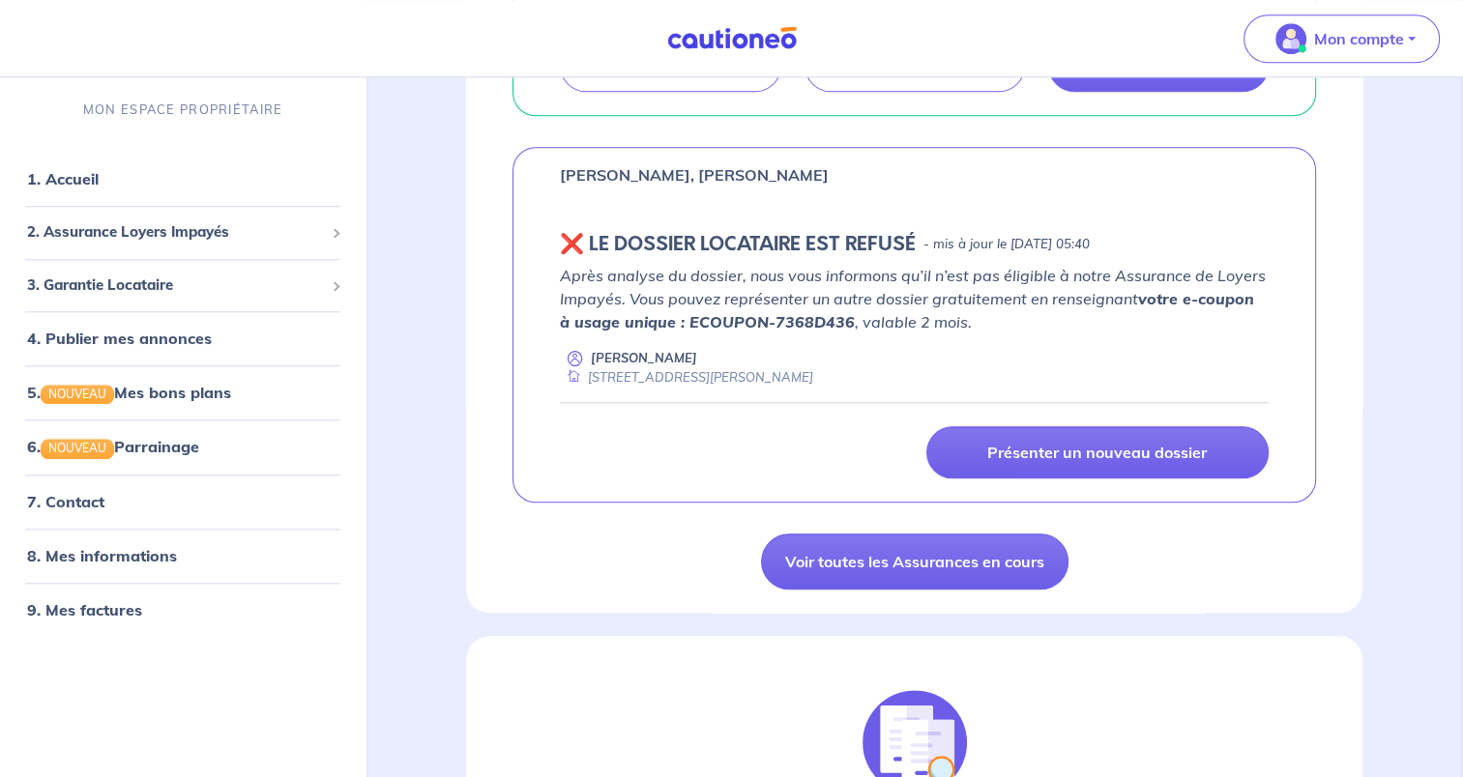
scroll to position [2201, 0]
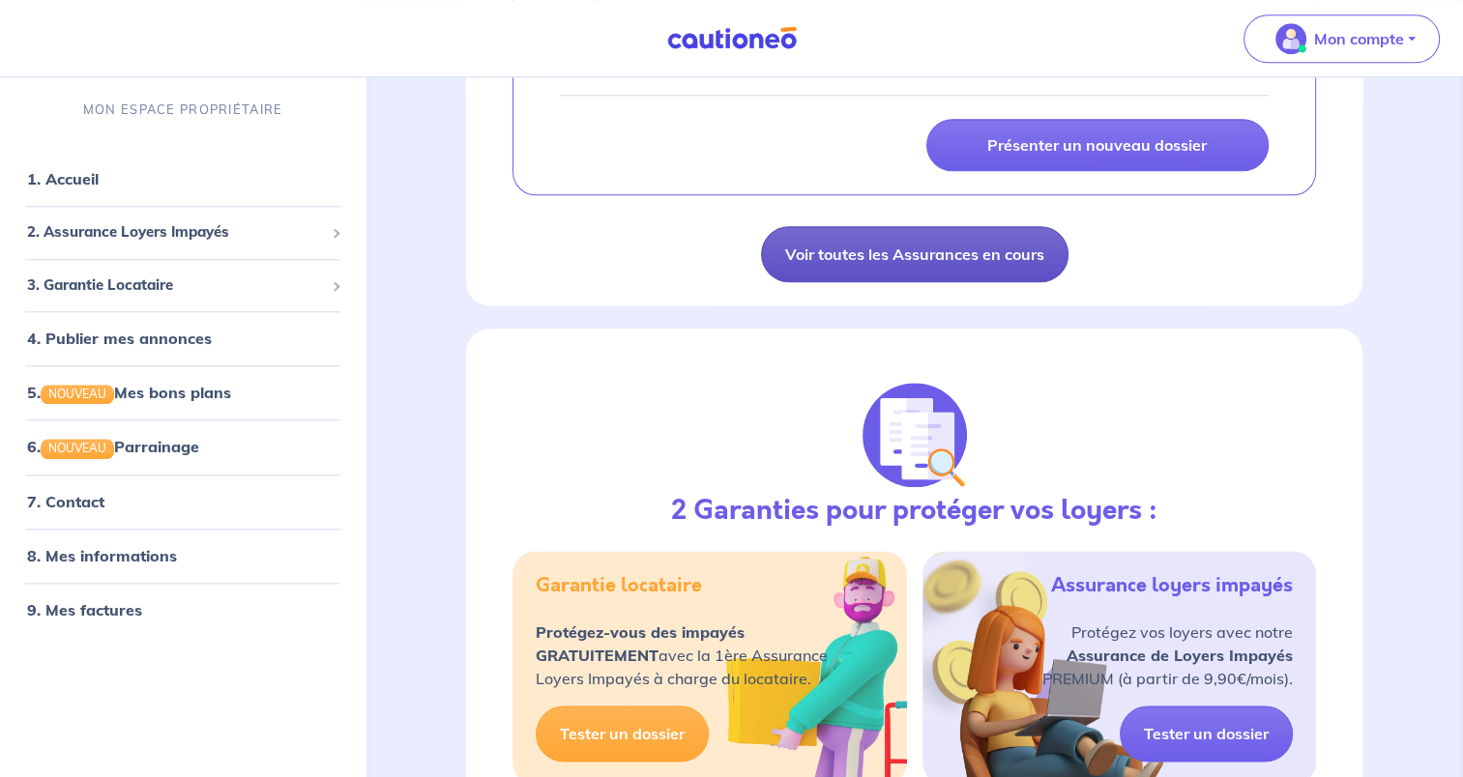
click at [863, 255] on link "Voir toutes les Assurances en cours" at bounding box center [914, 254] width 307 height 56
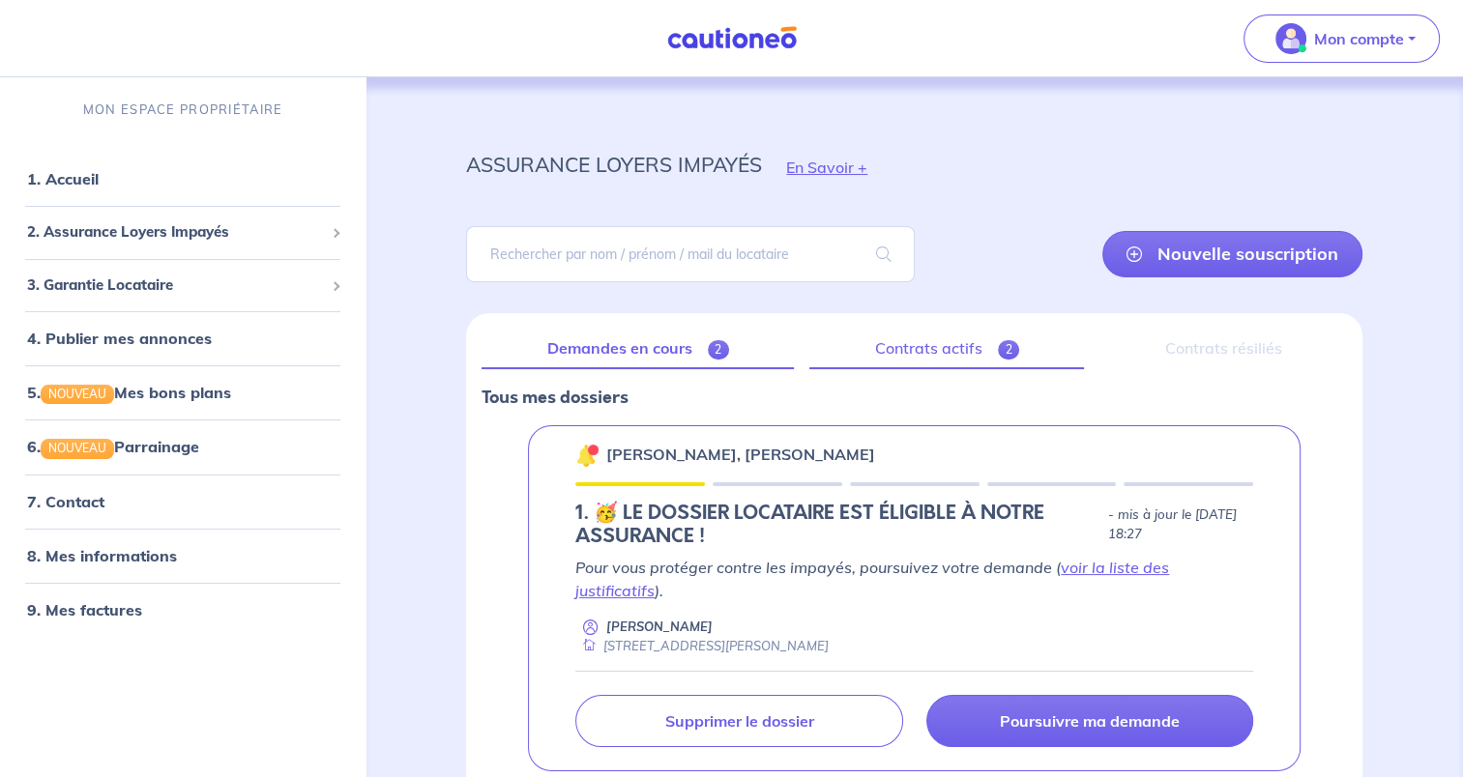
click at [944, 361] on link "Contrats actifs 2" at bounding box center [946, 349] width 275 height 41
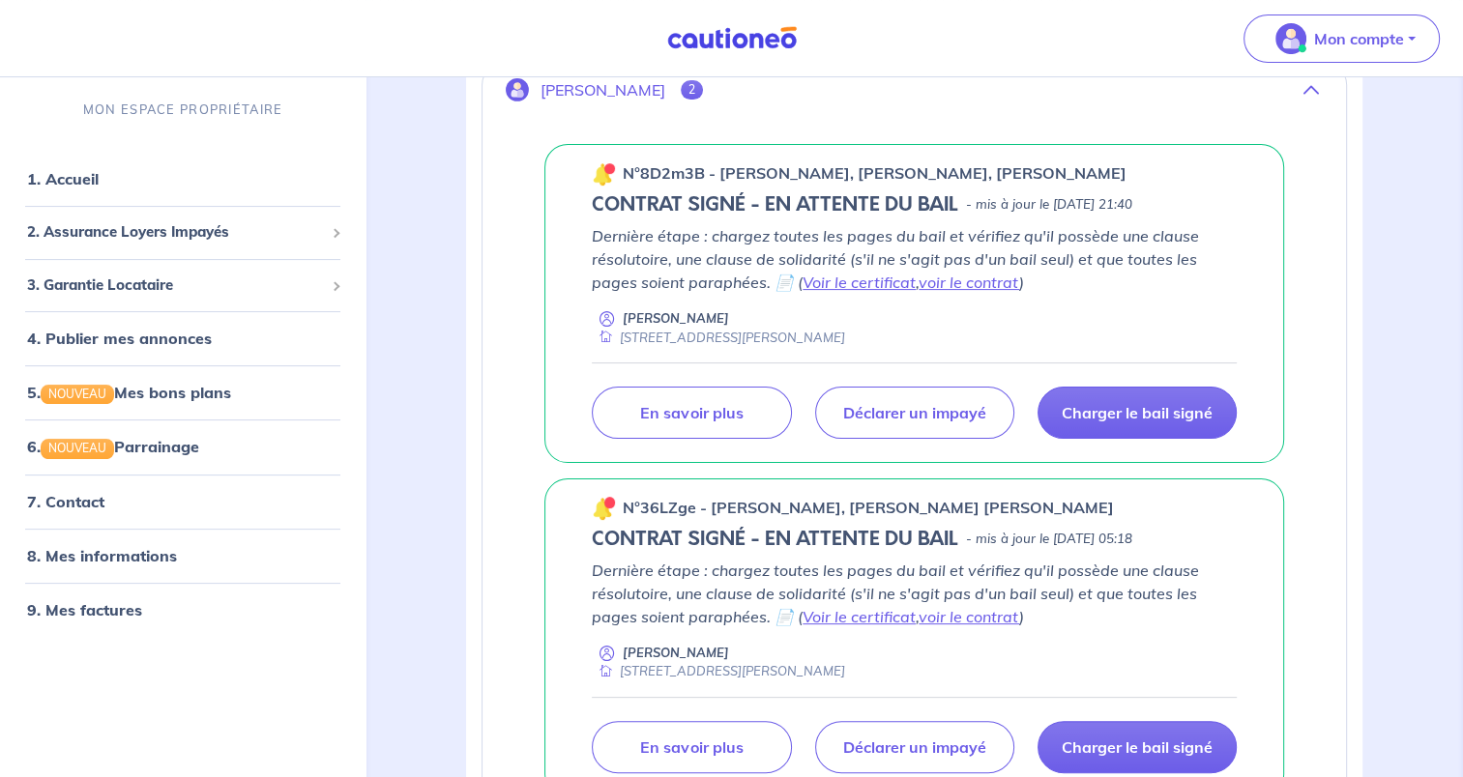
scroll to position [389, 0]
